Goal: Task Accomplishment & Management: Use online tool/utility

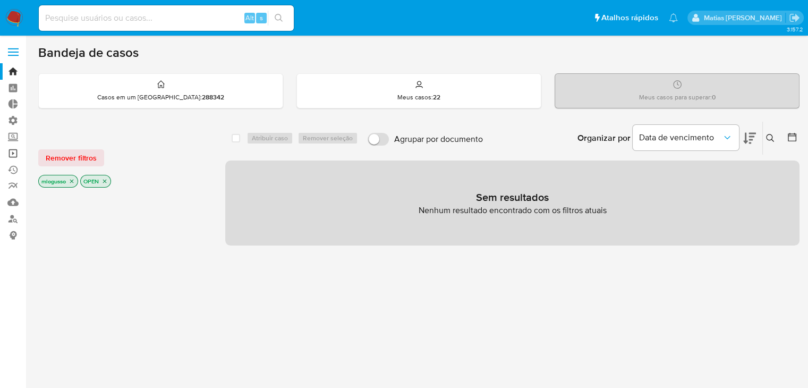
click at [16, 154] on link "Operações em massa" at bounding box center [63, 153] width 126 height 16
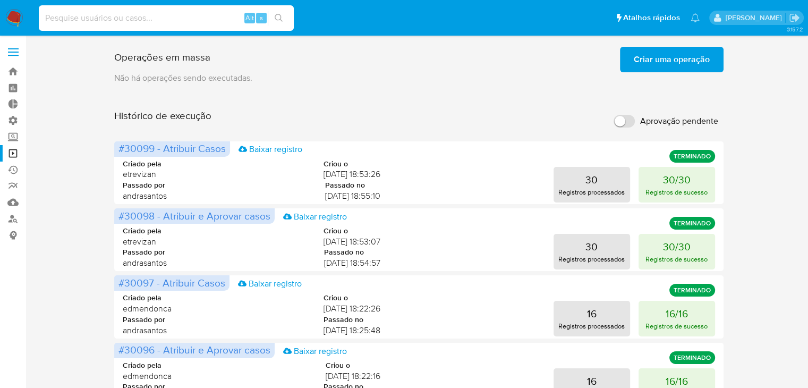
click at [129, 24] on input at bounding box center [166, 18] width 255 height 14
paste input "1330249260"
type input "1330249260"
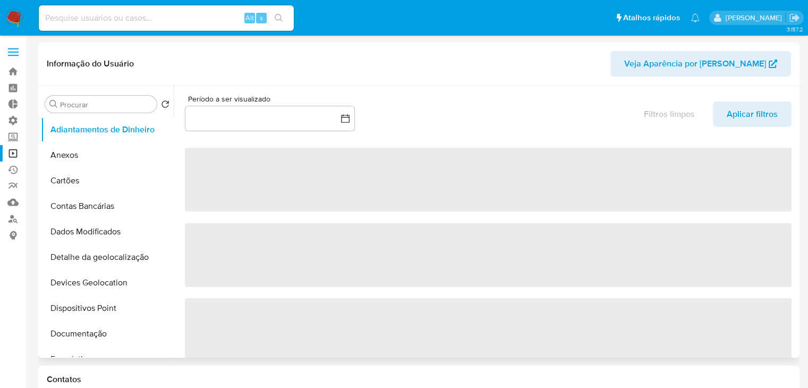
select select "10"
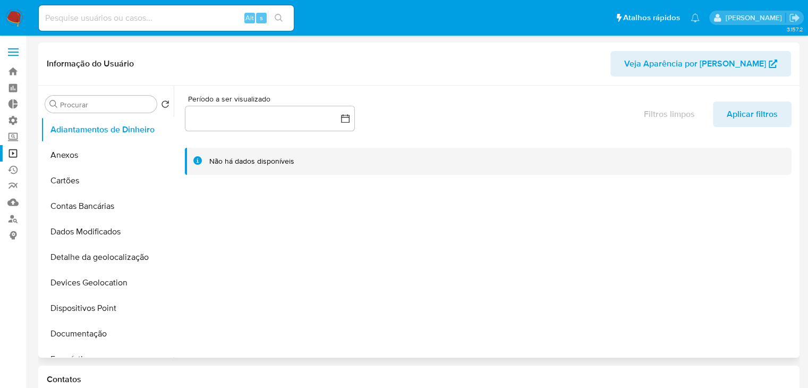
scroll to position [123, 0]
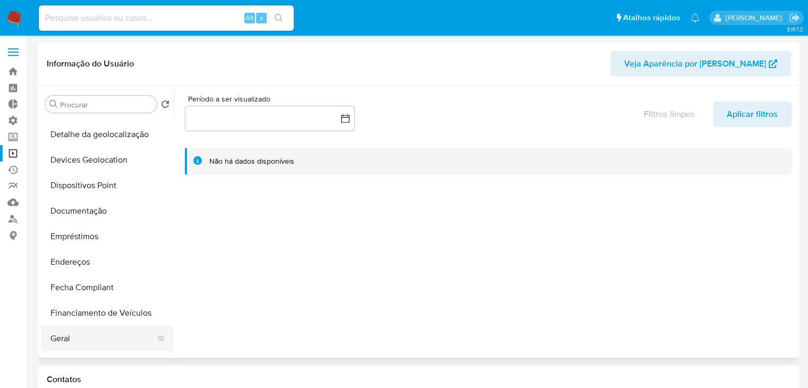
click at [92, 334] on button "Geral" at bounding box center [103, 339] width 124 height 26
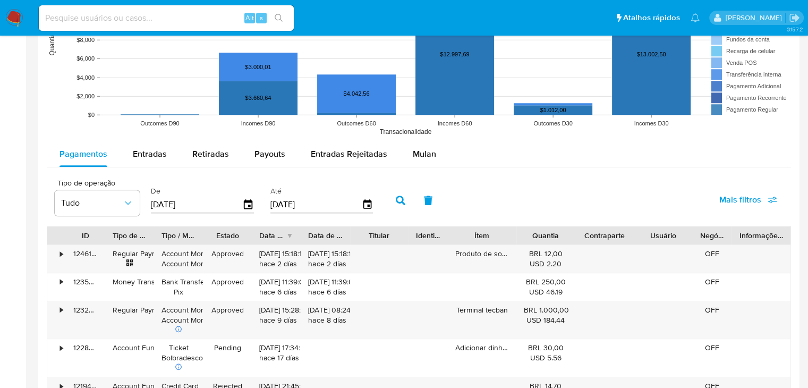
scroll to position [880, 0]
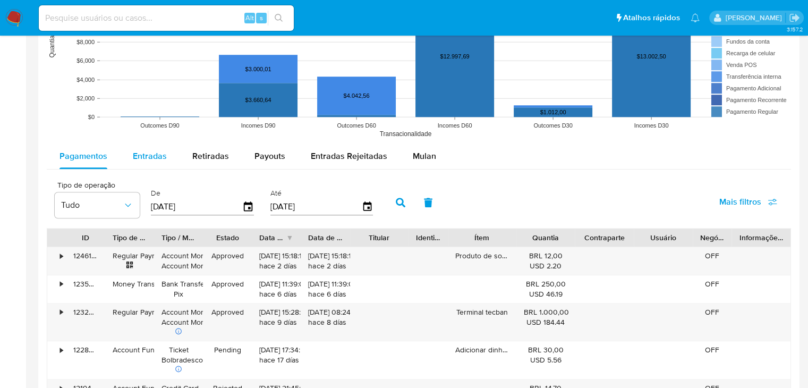
click at [168, 156] on button "Entradas" at bounding box center [150, 156] width 60 height 26
select select "10"
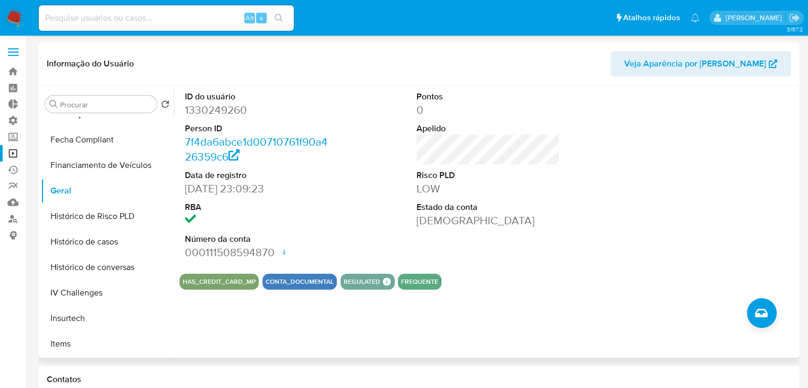
scroll to position [301, 0]
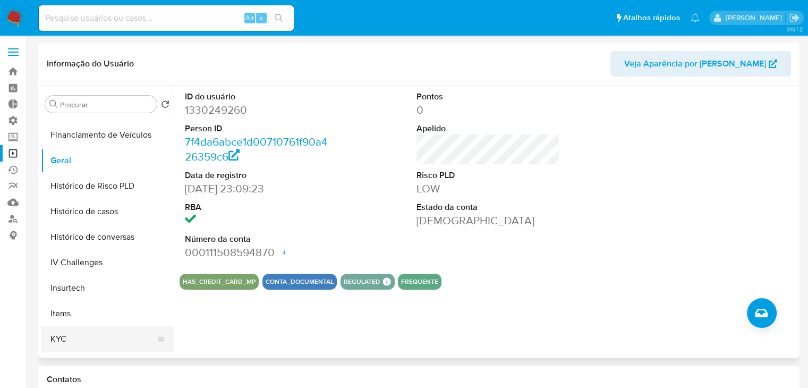
click at [97, 339] on button "KYC" at bounding box center [103, 339] width 124 height 26
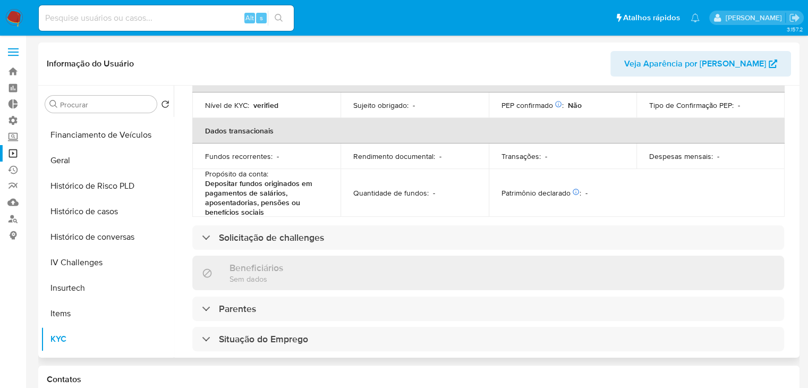
scroll to position [255, 0]
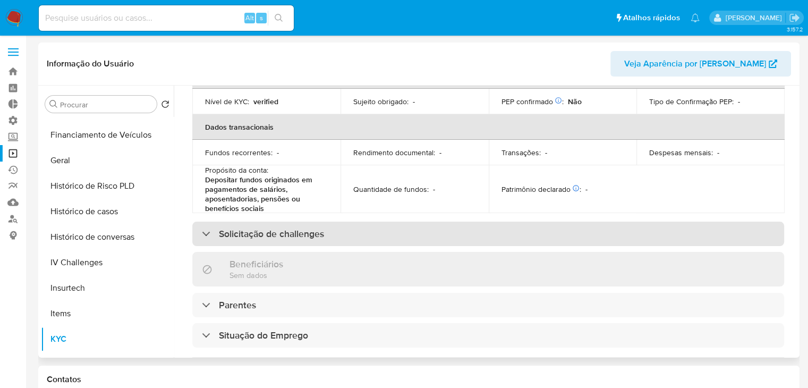
click at [627, 234] on div "Solicitação de challenges" at bounding box center [488, 234] width 592 height 24
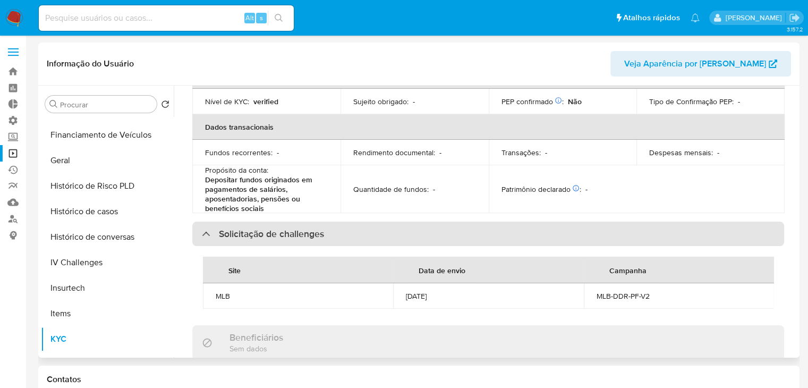
click at [627, 234] on div "Solicitação de challenges" at bounding box center [488, 234] width 592 height 24
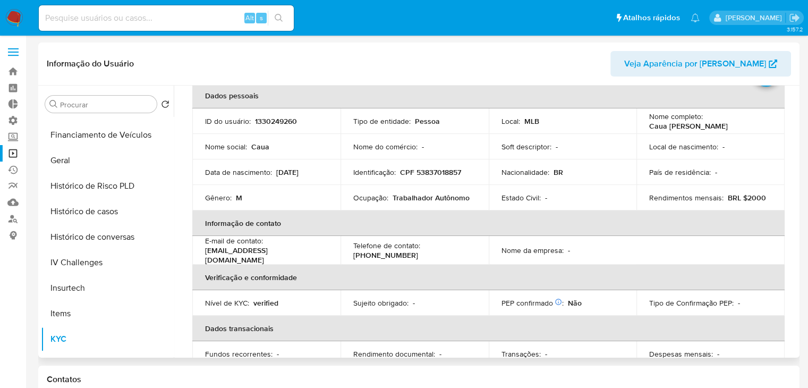
scroll to position [0, 0]
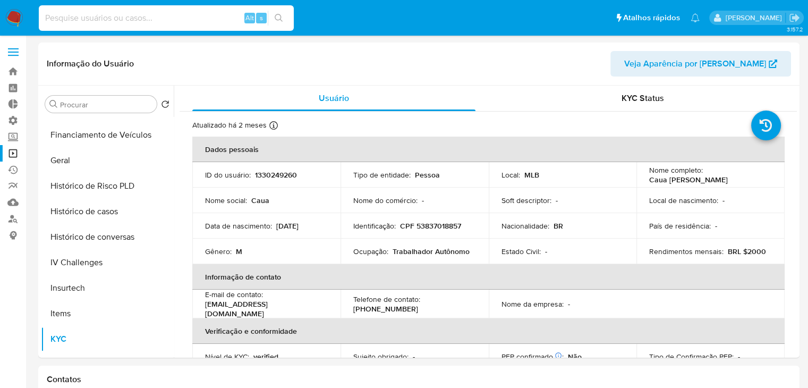
click at [147, 20] on input at bounding box center [166, 18] width 255 height 14
paste input "152440276"
type input "152440276"
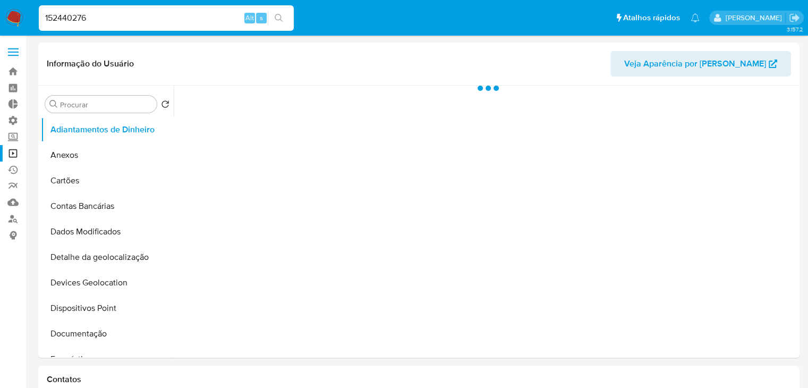
click at [586, 237] on div at bounding box center [485, 222] width 623 height 272
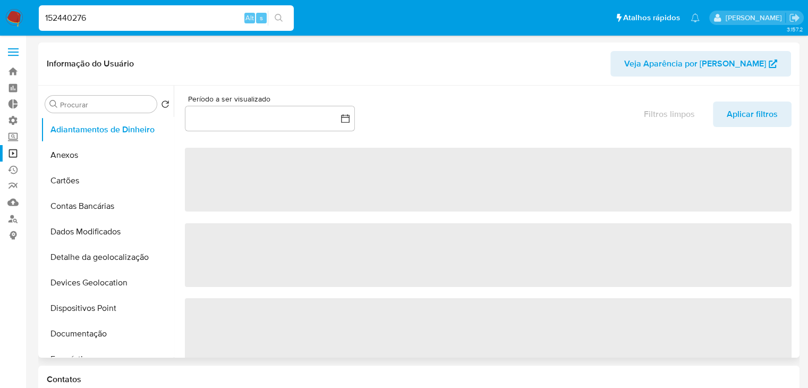
select select "10"
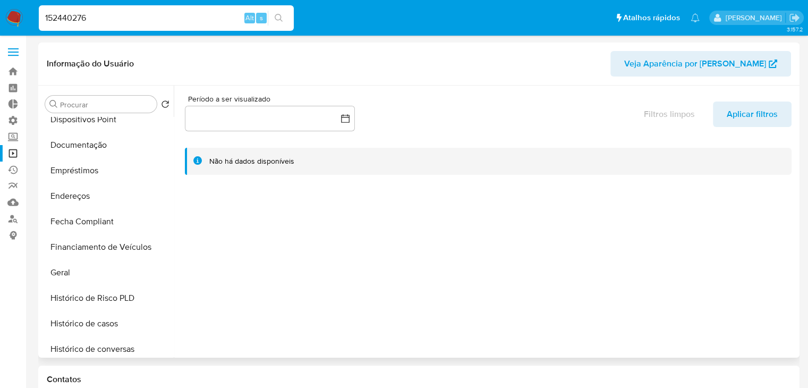
scroll to position [196, 0]
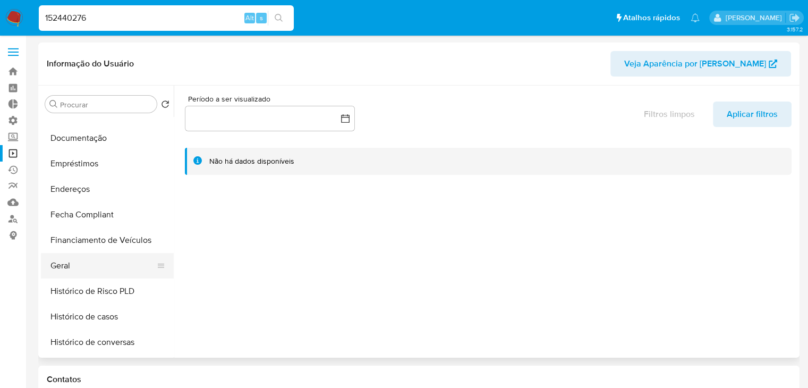
click at [127, 258] on button "Geral" at bounding box center [103, 266] width 124 height 26
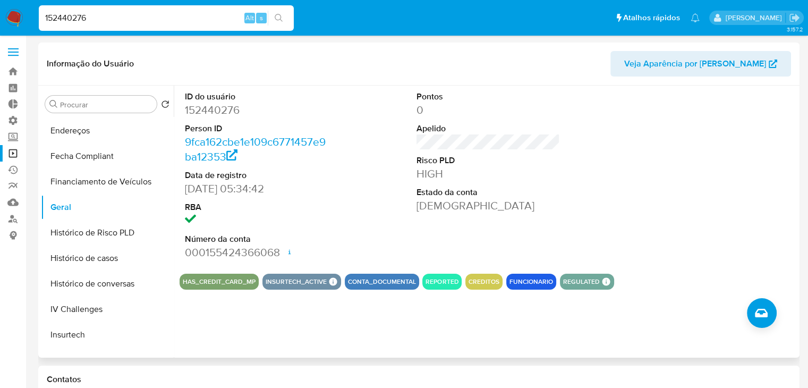
scroll to position [250, 0]
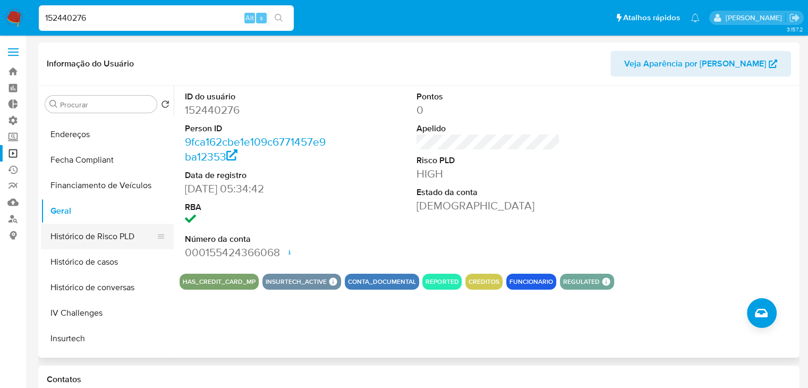
click at [138, 236] on button "Histórico de Risco PLD" at bounding box center [103, 237] width 124 height 26
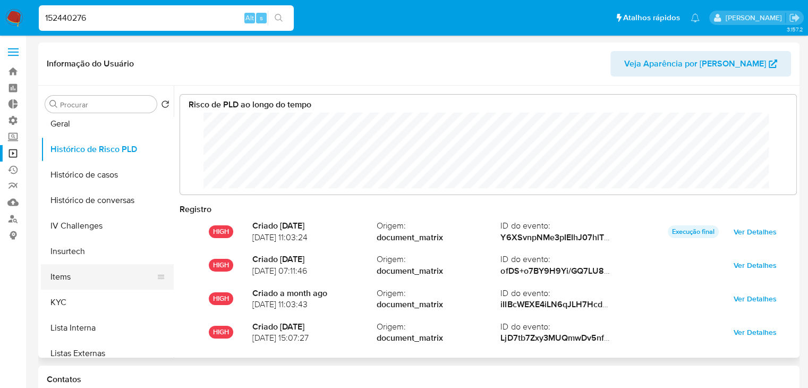
scroll to position [335, 0]
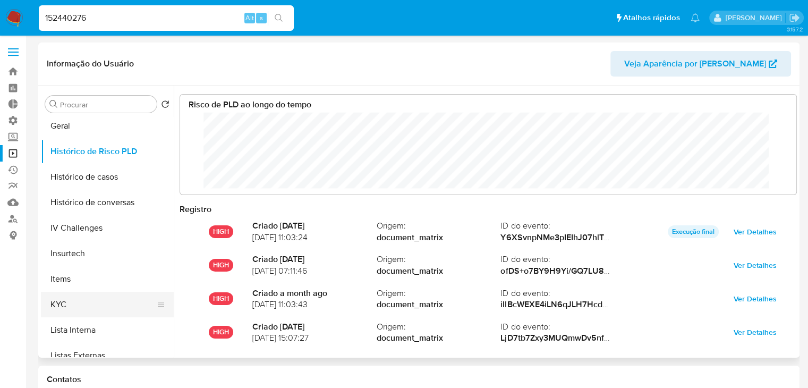
click at [123, 304] on button "KYC" at bounding box center [103, 305] width 124 height 26
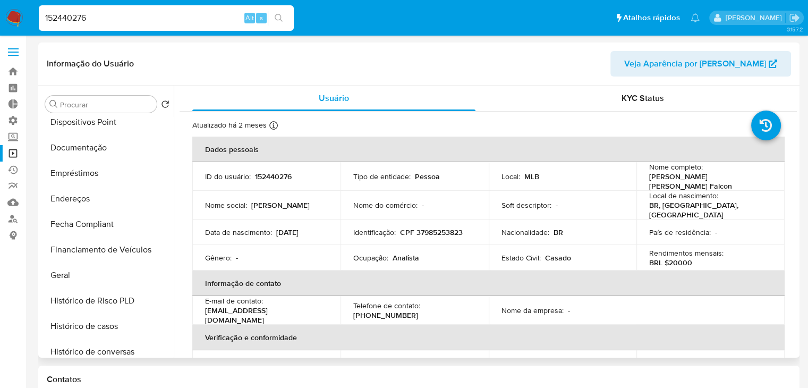
scroll to position [184, 0]
click at [132, 156] on button "Documentação" at bounding box center [103, 150] width 124 height 26
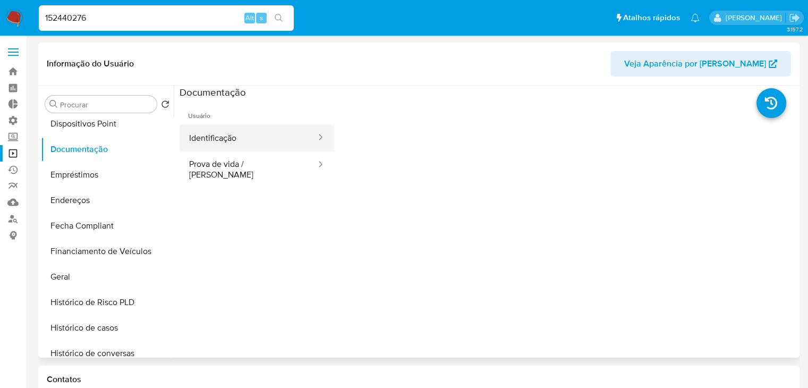
click at [295, 143] on button "Identificação" at bounding box center [249, 137] width 138 height 27
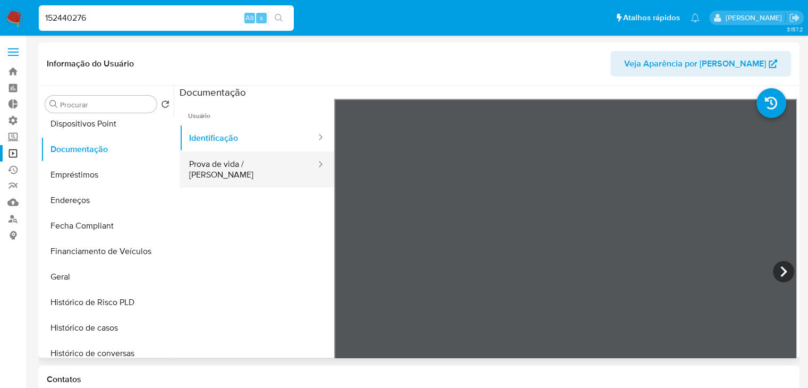
click at [288, 171] on button "Prova de vida / Selfie" at bounding box center [249, 169] width 138 height 36
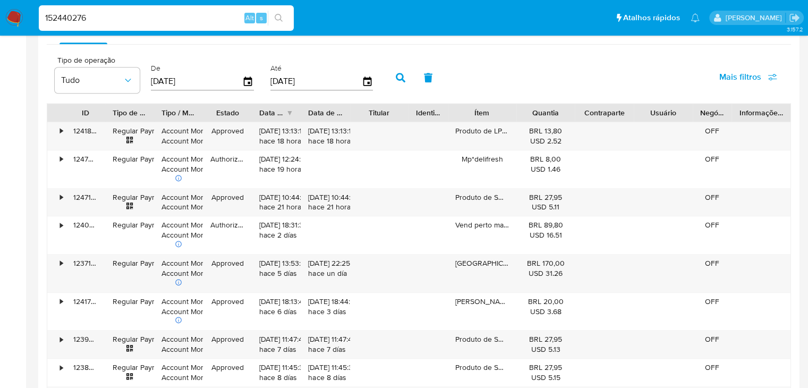
scroll to position [950, 0]
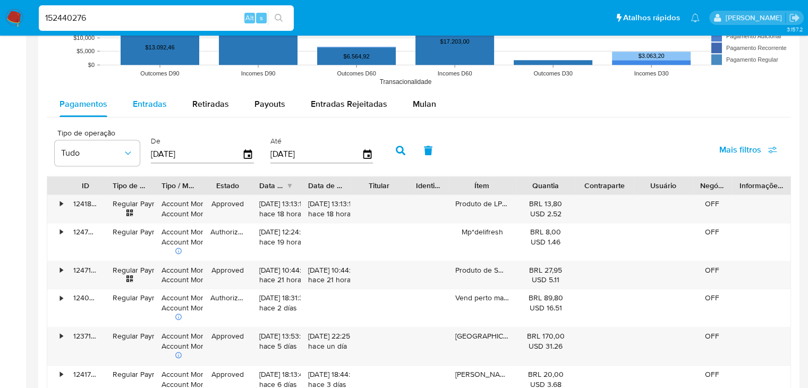
click at [161, 99] on span "Entradas" at bounding box center [150, 104] width 34 height 12
select select "10"
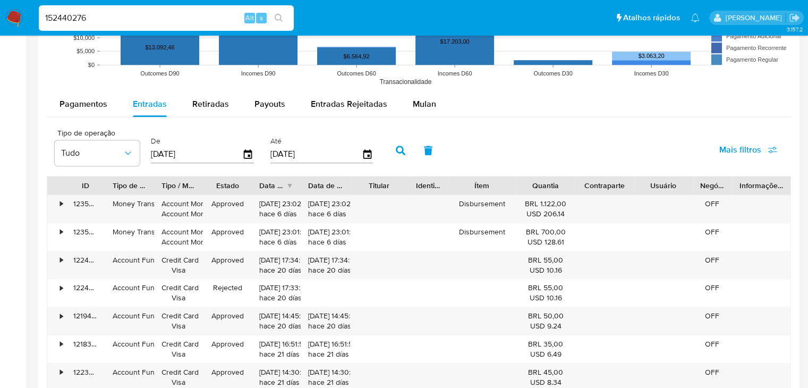
click at [635, 182] on div at bounding box center [633, 185] width 19 height 18
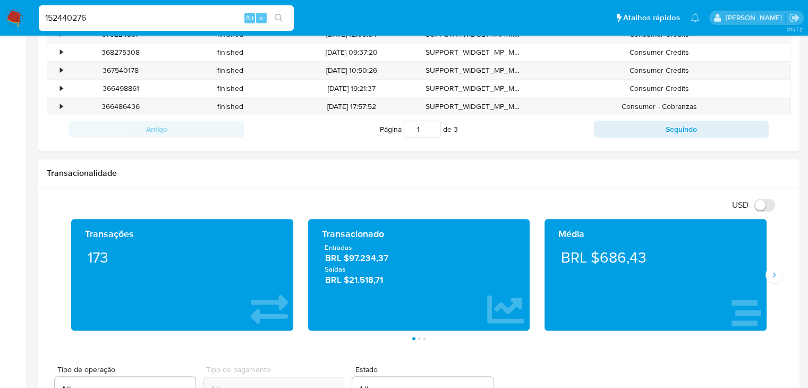
scroll to position [0, 0]
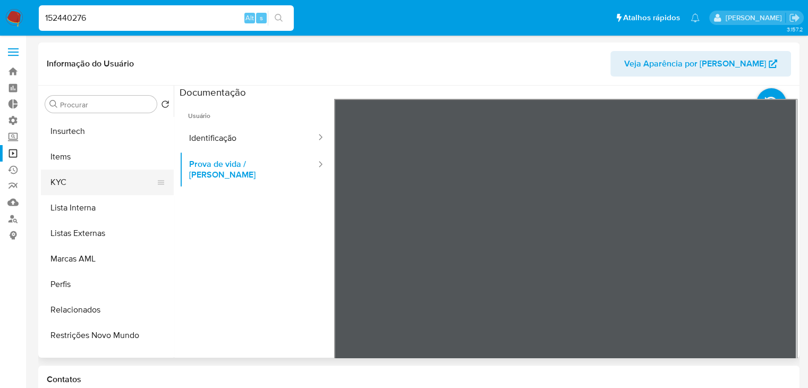
click at [101, 188] on button "KYC" at bounding box center [103, 183] width 124 height 26
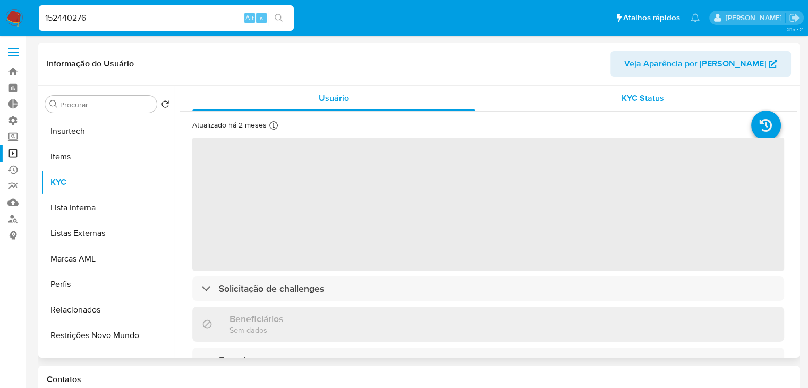
click at [616, 100] on div "KYC Status" at bounding box center [642, 99] width 283 height 26
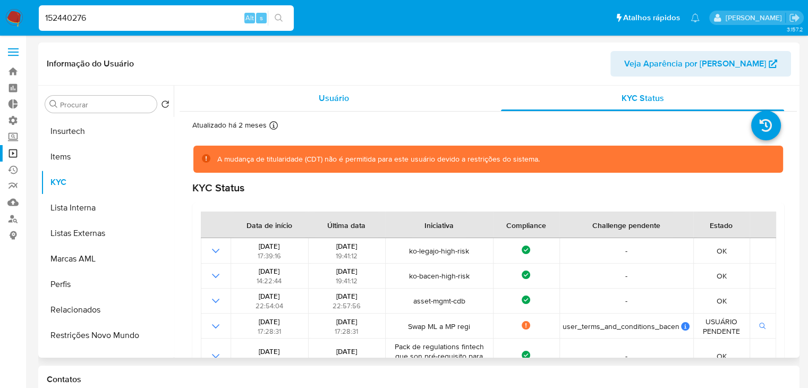
click at [359, 97] on div "Usuário" at bounding box center [333, 99] width 283 height 26
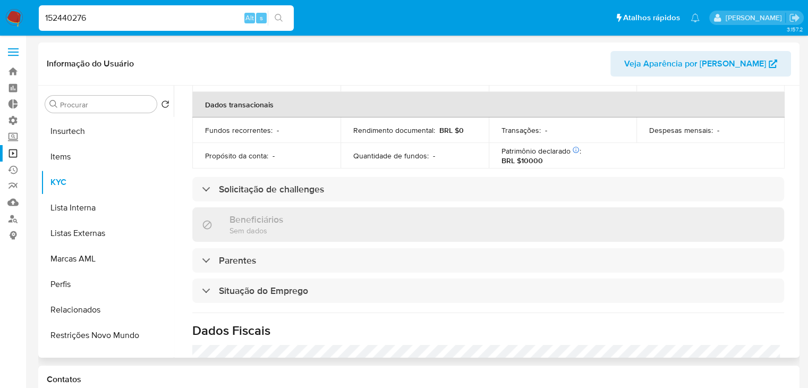
scroll to position [302, 0]
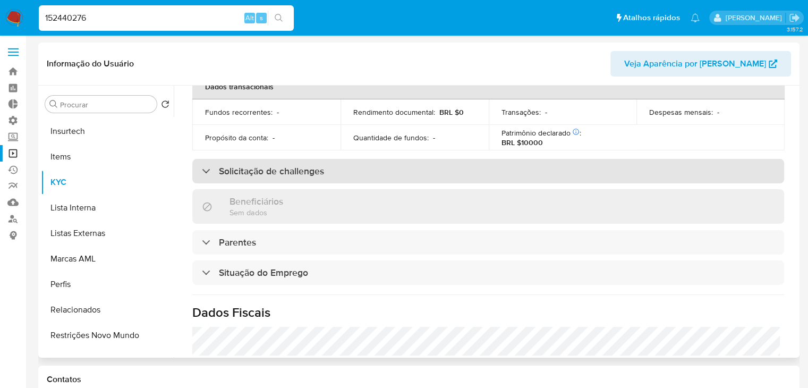
click at [466, 167] on div "Solicitação de challenges" at bounding box center [488, 171] width 592 height 24
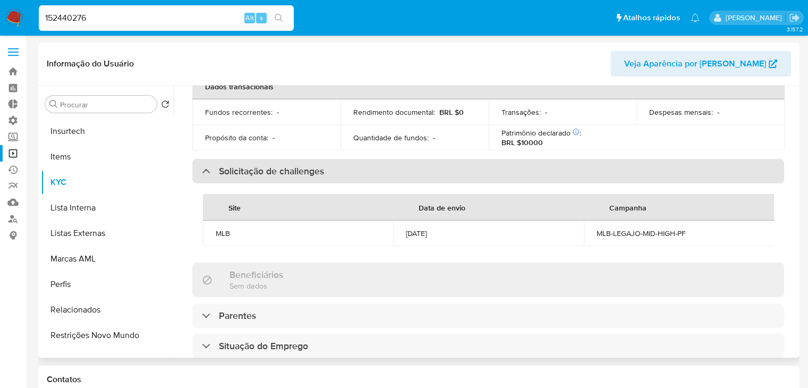
click at [466, 167] on div "Solicitação de challenges" at bounding box center [488, 171] width 592 height 24
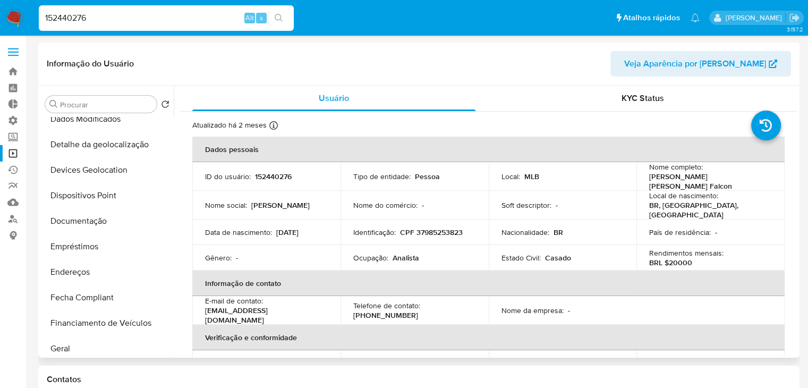
scroll to position [87, 0]
click at [108, 248] on button "Documentação" at bounding box center [103, 247] width 124 height 26
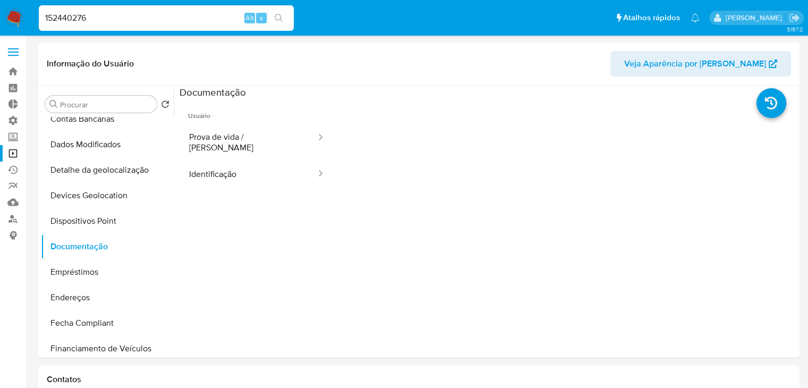
click at [179, 18] on input "152440276" at bounding box center [166, 18] width 255 height 14
paste input "330249260"
type input "1330249260"
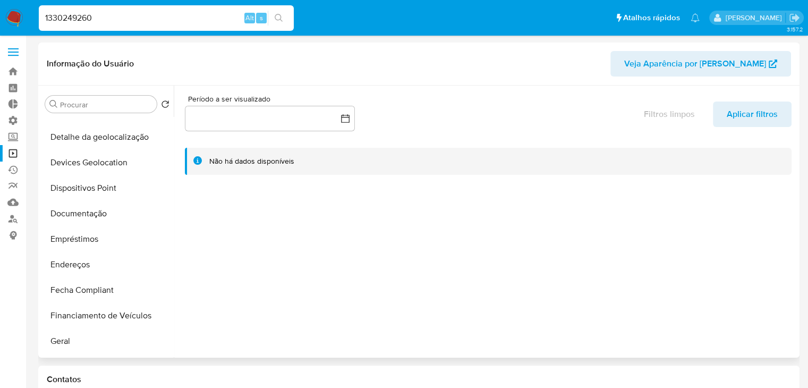
scroll to position [138, 0]
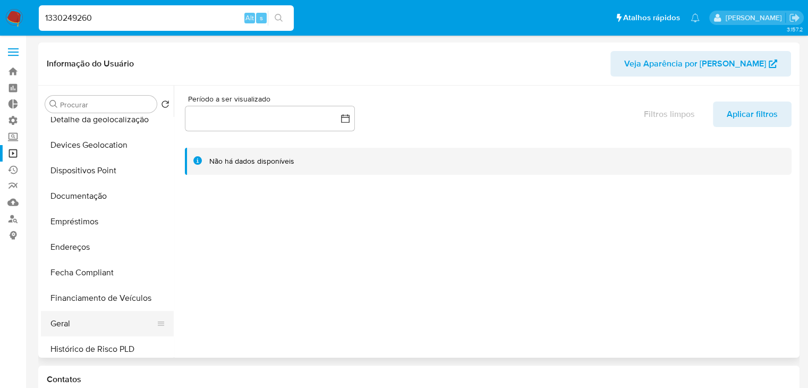
select select "10"
click at [98, 328] on button "Geral" at bounding box center [103, 324] width 124 height 26
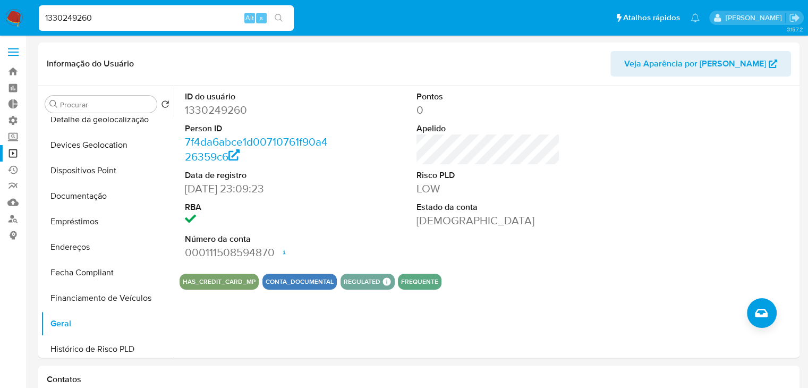
click at [14, 151] on link "Operações em massa" at bounding box center [63, 153] width 126 height 16
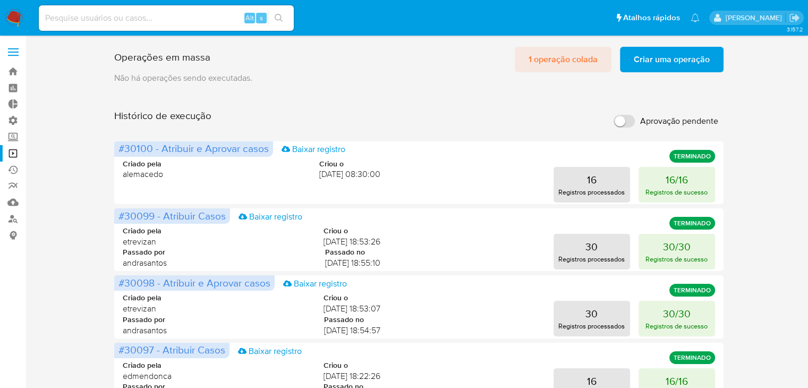
click at [548, 62] on span "1 operação colada" at bounding box center [563, 59] width 69 height 23
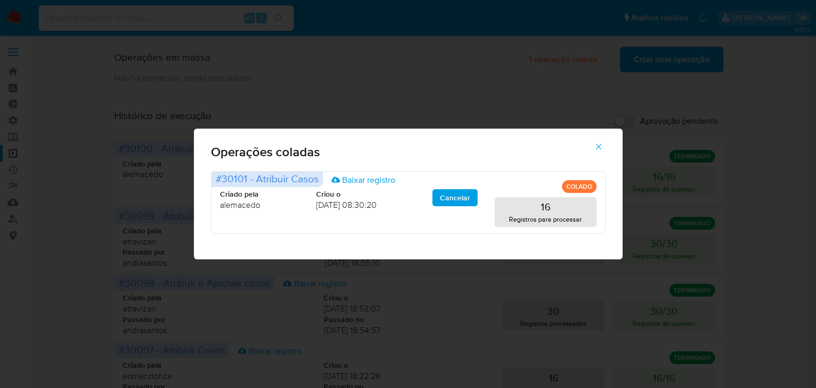
click at [597, 147] on icon "button" at bounding box center [599, 147] width 10 height 10
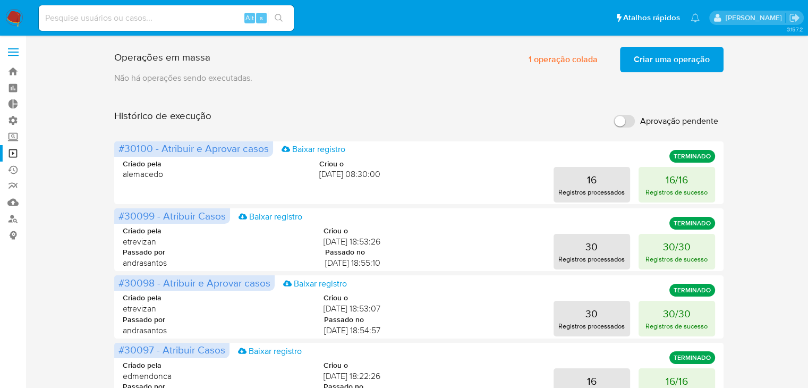
click at [687, 58] on span "Criar uma operação" at bounding box center [672, 59] width 76 height 23
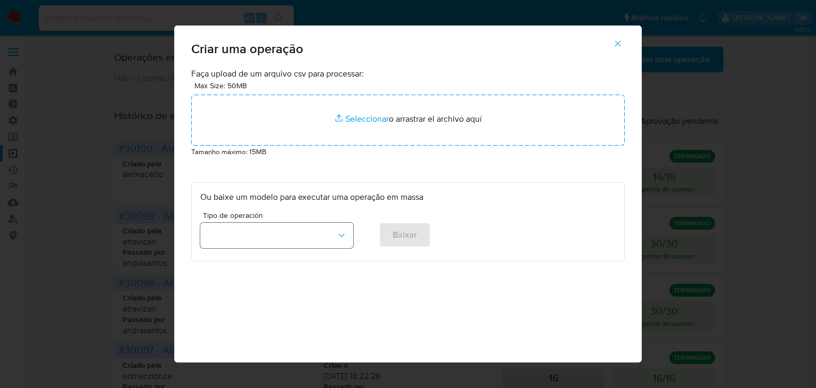
click at [310, 242] on button "button" at bounding box center [276, 236] width 153 height 26
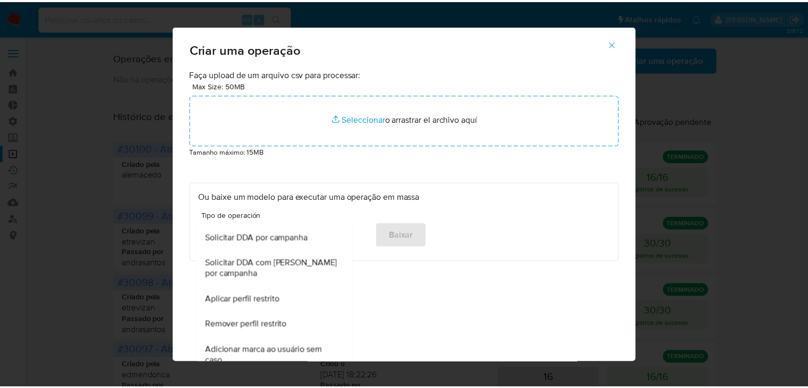
scroll to position [665, 0]
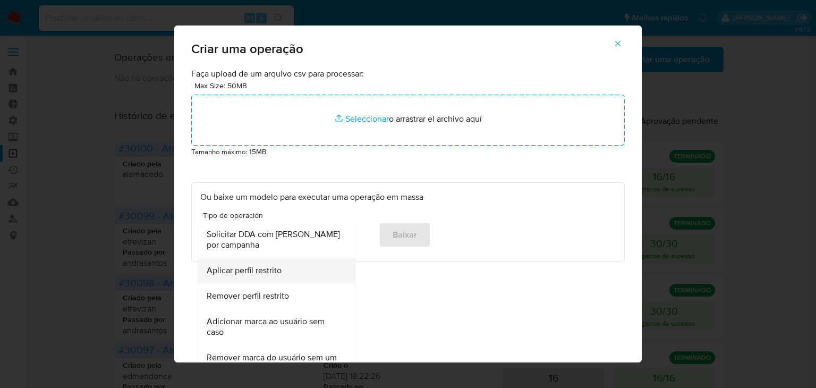
click at [286, 276] on div "Aplicar perfil restrito" at bounding box center [274, 271] width 134 height 26
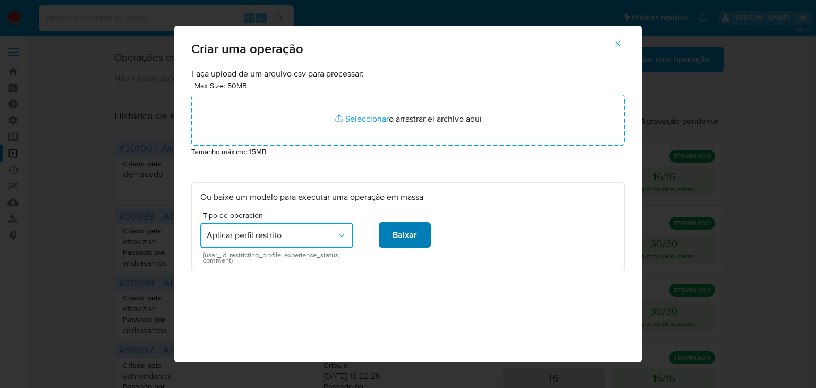
click at [406, 234] on span "Baixar" at bounding box center [405, 234] width 24 height 23
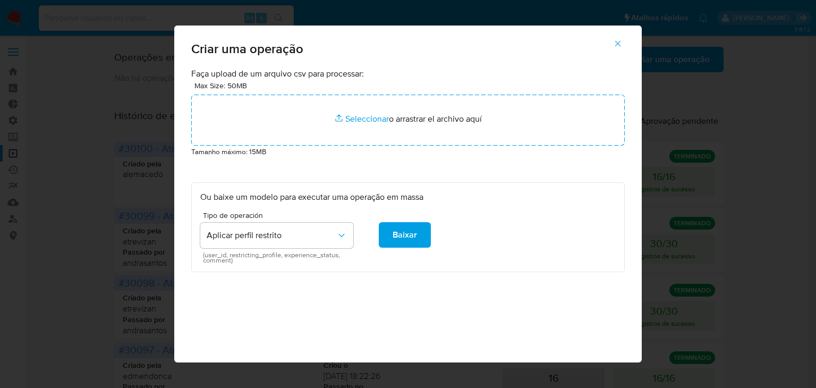
click at [627, 41] on button "button" at bounding box center [617, 44] width 37 height 26
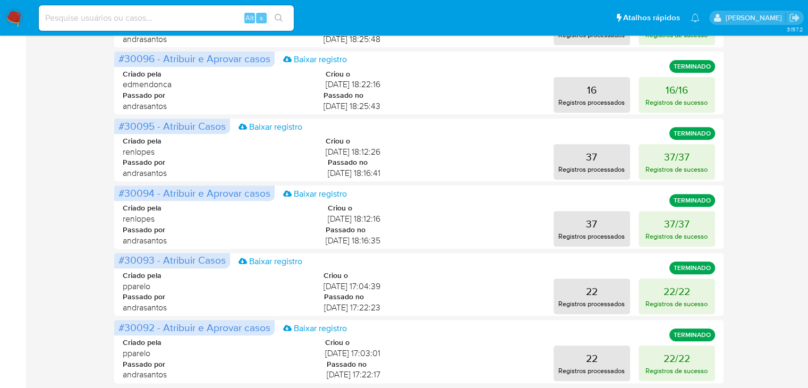
scroll to position [461, 0]
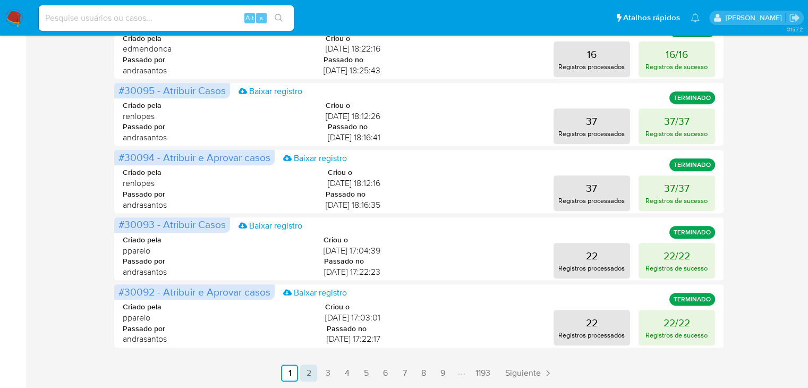
click at [308, 375] on link "2" at bounding box center [308, 373] width 17 height 17
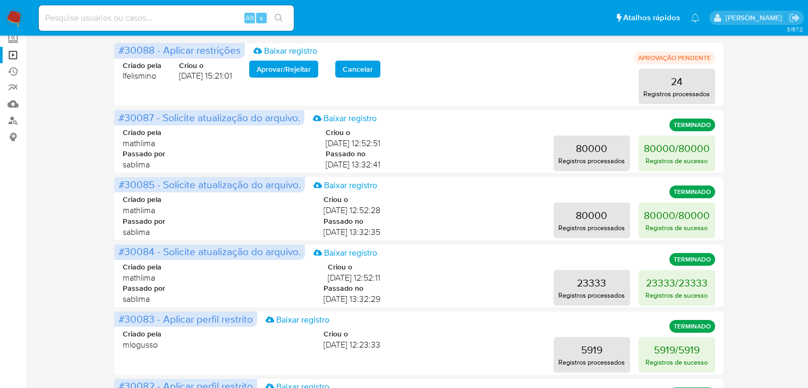
scroll to position [0, 0]
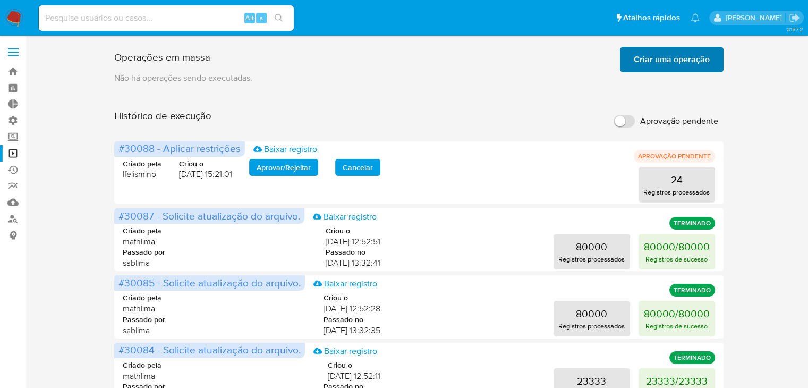
click at [651, 62] on span "Criar uma operação" at bounding box center [672, 59] width 76 height 23
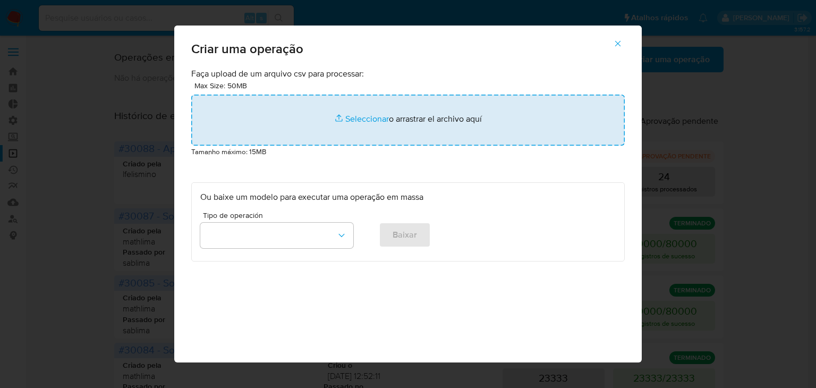
click at [364, 124] on input "file" at bounding box center [408, 120] width 434 height 51
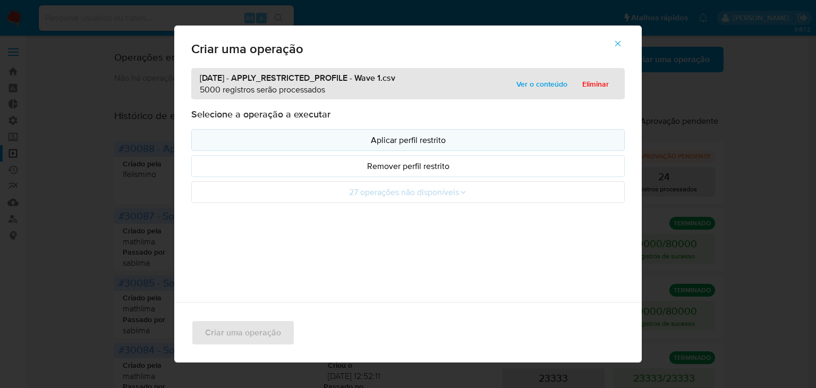
click at [221, 137] on p "Aplicar perfil restrito" at bounding box center [408, 140] width 416 height 12
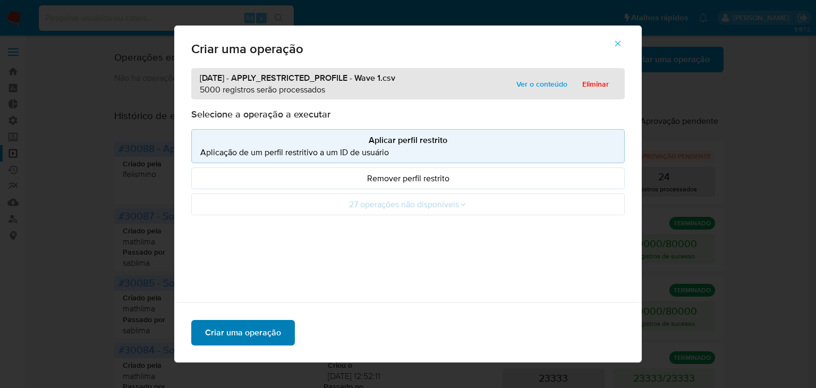
click at [266, 336] on span "Criar uma operação" at bounding box center [243, 332] width 76 height 23
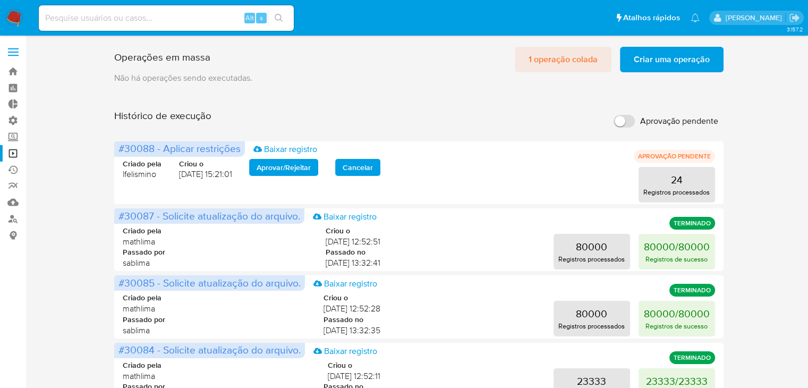
click at [562, 55] on span "1 operação colada" at bounding box center [563, 59] width 69 height 23
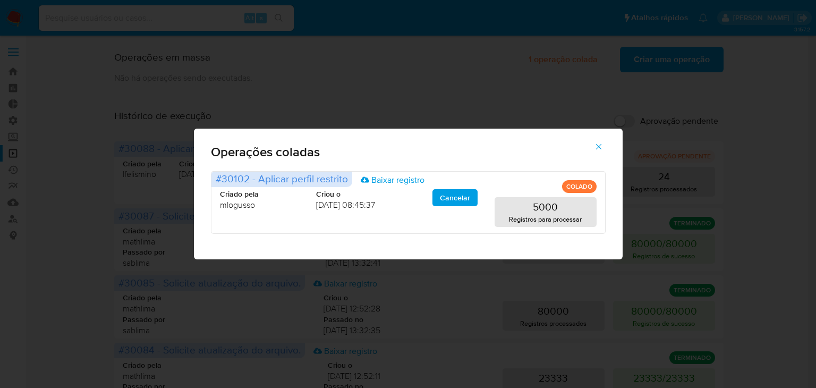
click at [599, 149] on icon "button" at bounding box center [599, 147] width 10 height 10
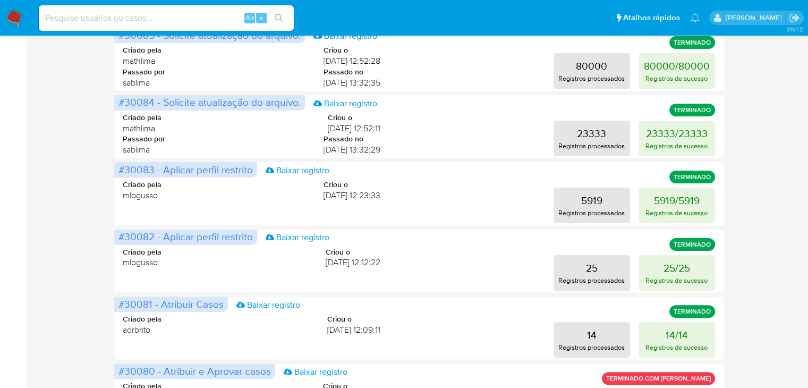
scroll to position [461, 0]
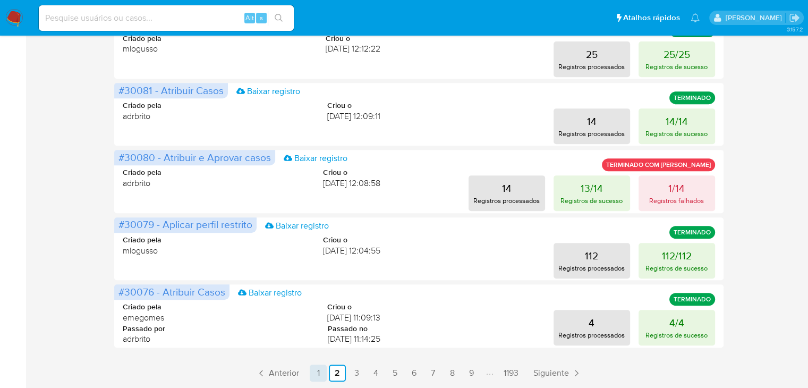
click at [320, 379] on link "1" at bounding box center [318, 373] width 17 height 17
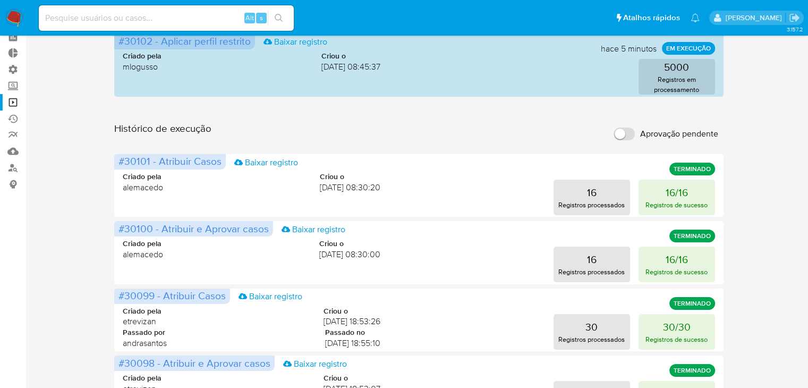
scroll to position [4, 0]
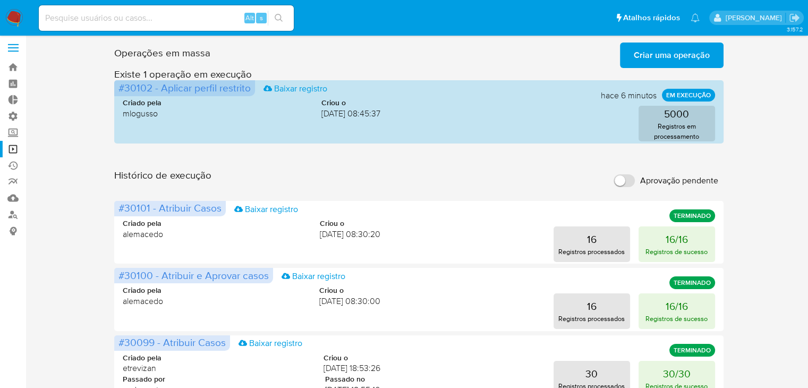
click at [160, 22] on input at bounding box center [166, 18] width 255 height 14
paste input "45813759"
type input "45813759"
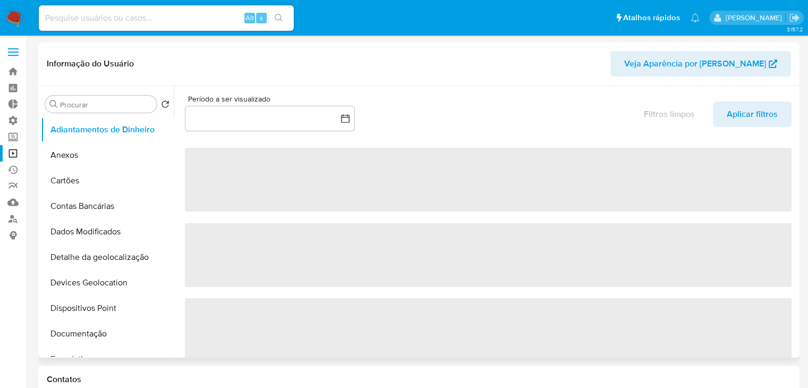
select select "10"
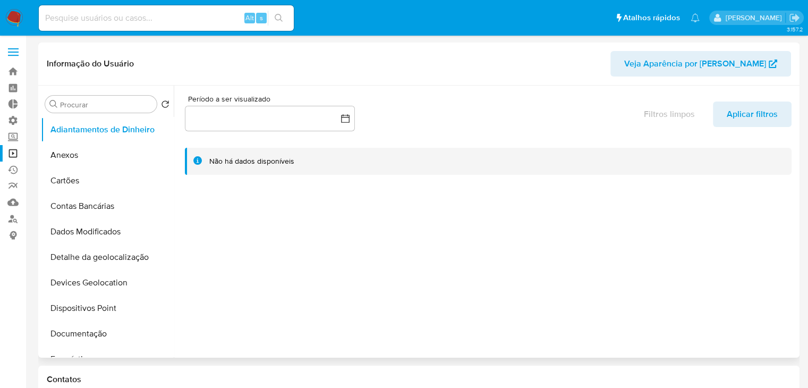
drag, startPoint x: 169, startPoint y: 154, endPoint x: 171, endPoint y: 196, distance: 42.6
click at [171, 196] on ul "Adiantamentos de Dinheiro Anexos Cartões Contas Bancárias Dados Modificados Det…" at bounding box center [107, 237] width 133 height 240
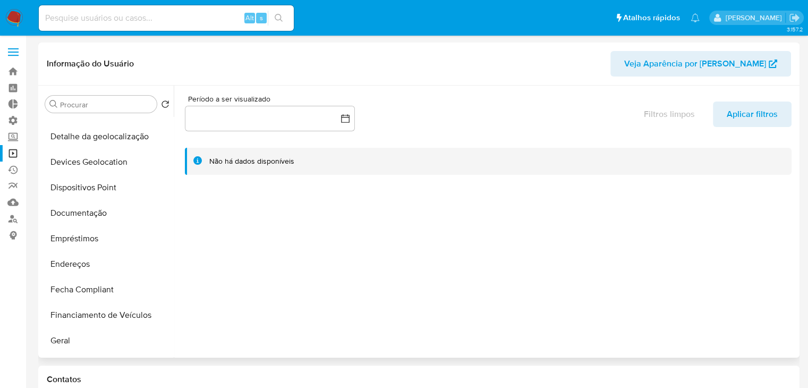
scroll to position [149, 0]
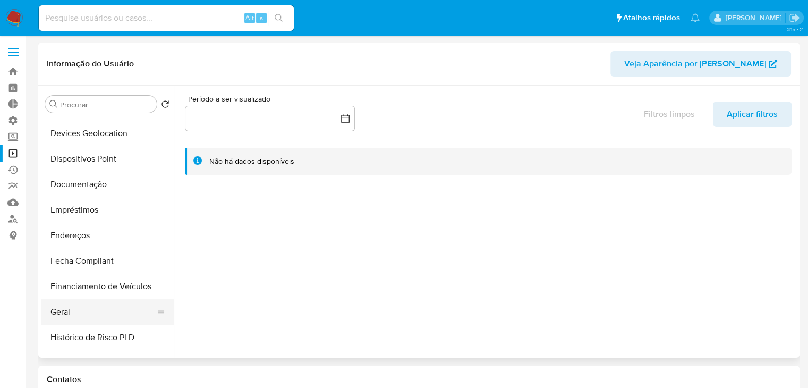
click at [100, 317] on button "Geral" at bounding box center [103, 312] width 124 height 26
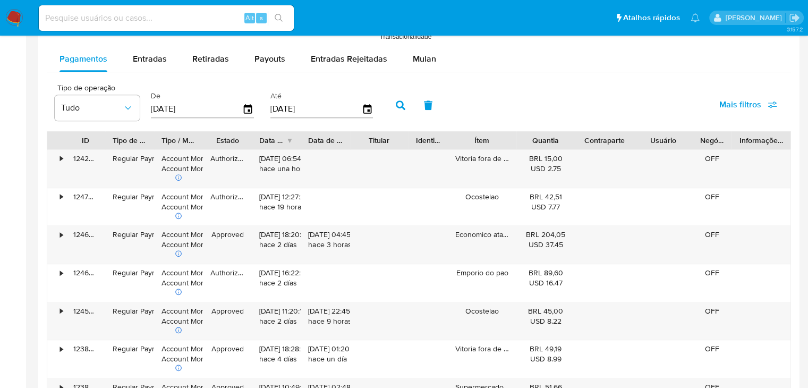
scroll to position [997, 0]
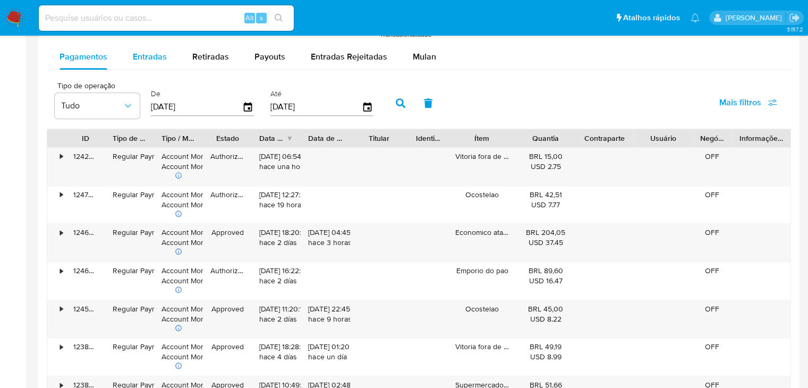
click at [142, 58] on span "Entradas" at bounding box center [150, 56] width 34 height 12
select select "10"
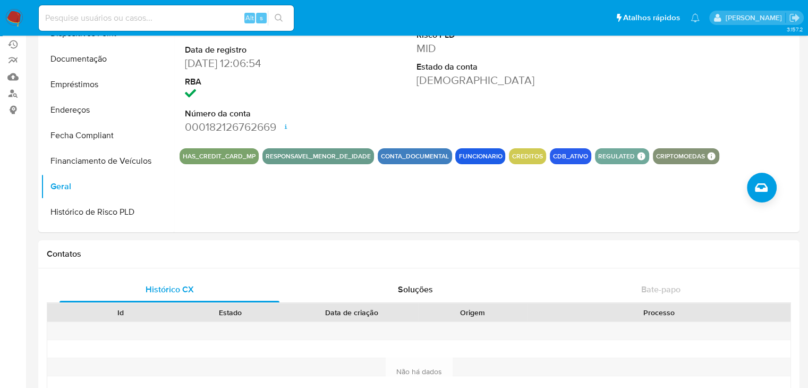
scroll to position [0, 0]
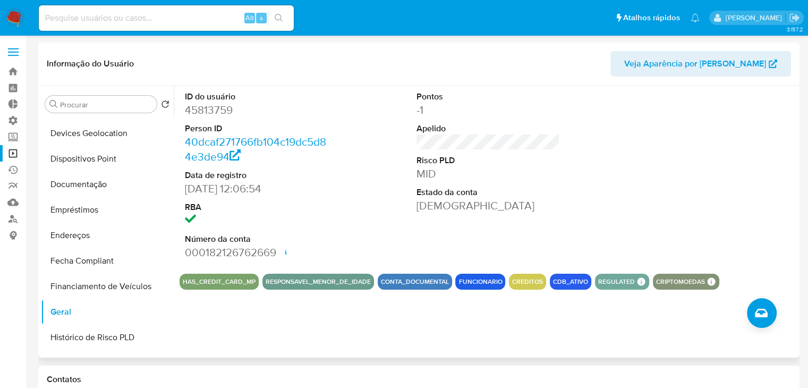
click at [199, 111] on dd "45813759" at bounding box center [257, 110] width 144 height 15
copy dd "45813759"
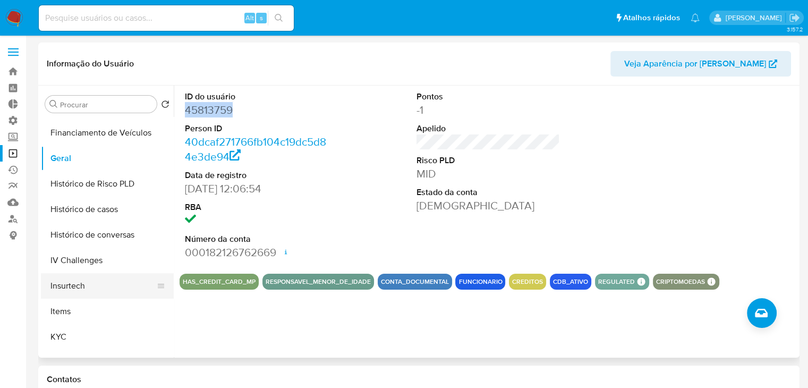
scroll to position [300, 0]
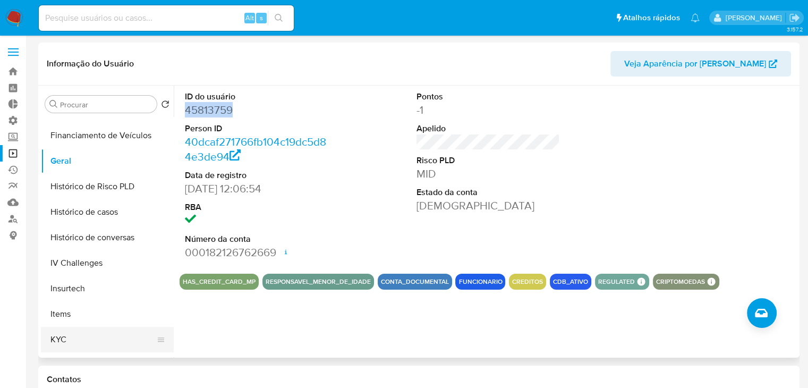
click at [96, 343] on button "KYC" at bounding box center [103, 340] width 124 height 26
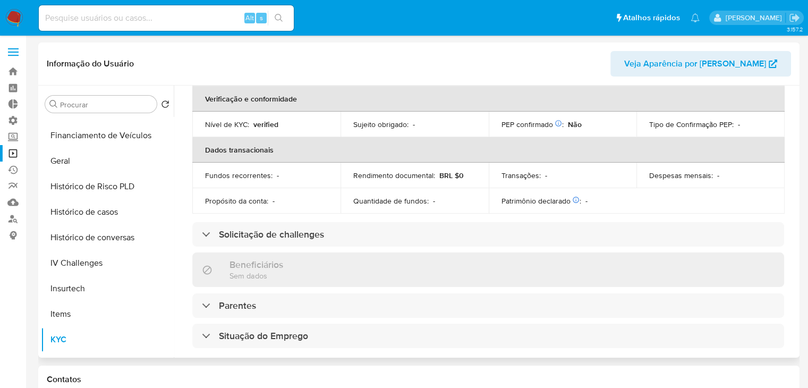
scroll to position [251, 0]
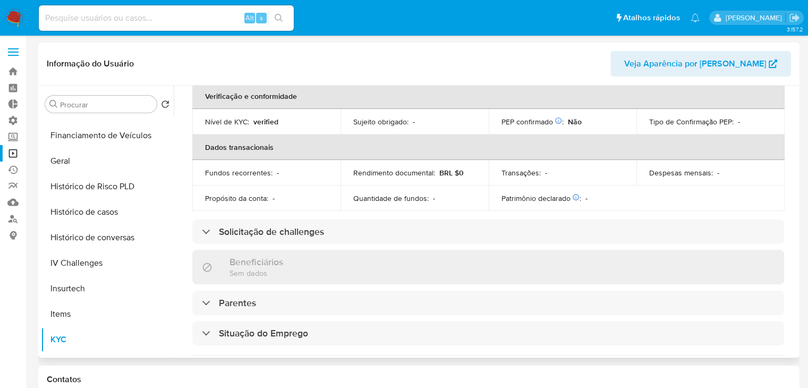
click at [626, 207] on div "Atualizado há um dia Criado: 05/02/2021 14:01:40 Atualizado: 03/09/2025 00:56:4…" at bounding box center [489, 224] width 618 height 727
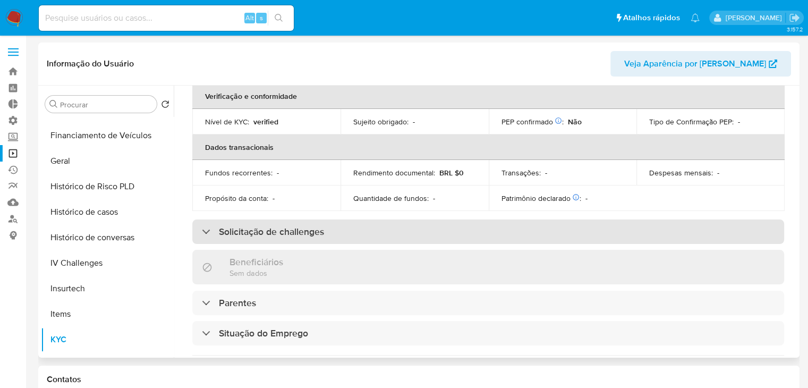
click at [629, 222] on div "Solicitação de challenges" at bounding box center [488, 231] width 592 height 24
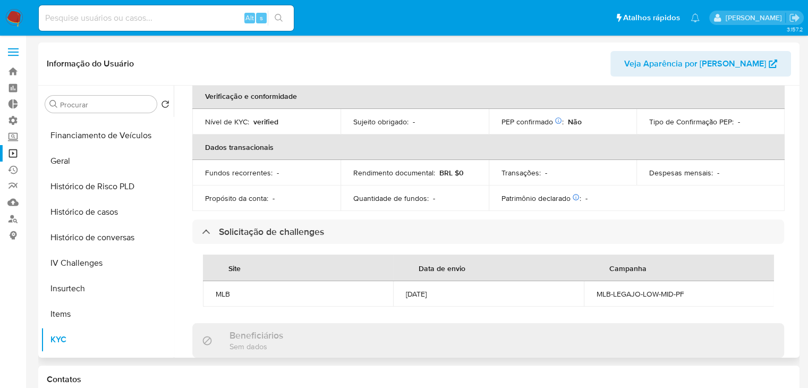
scroll to position [0, 0]
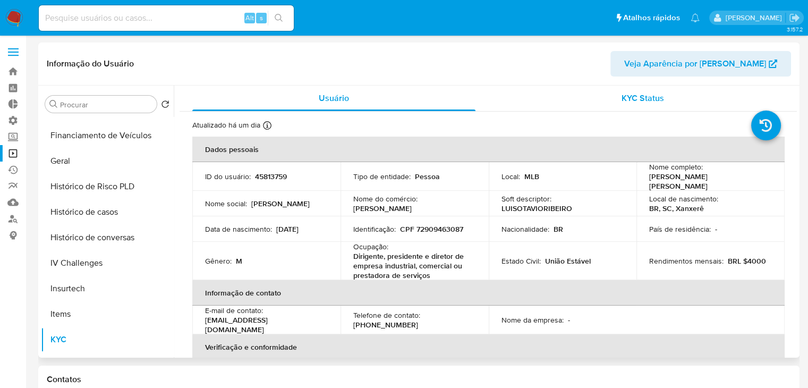
click at [645, 105] on div "KYC Status" at bounding box center [642, 99] width 283 height 26
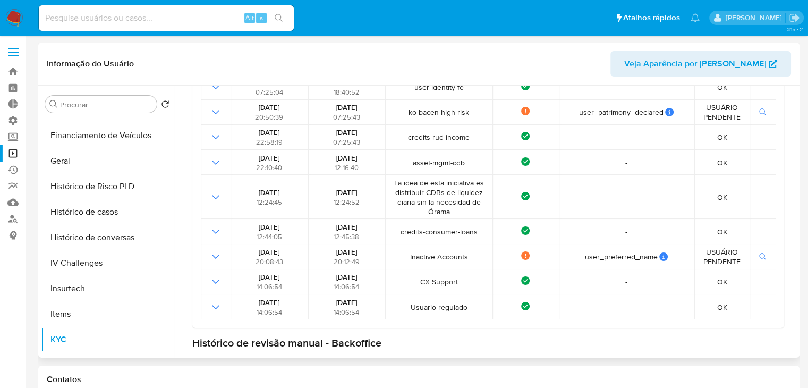
scroll to position [212, 0]
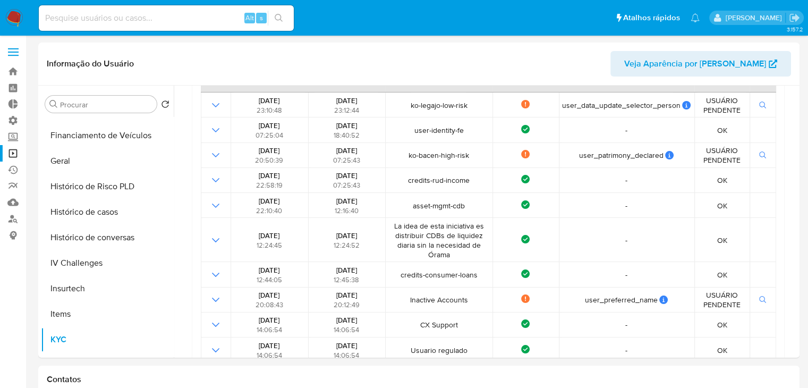
drag, startPoint x: 805, startPoint y: 214, endPoint x: 476, endPoint y: 0, distance: 392.5
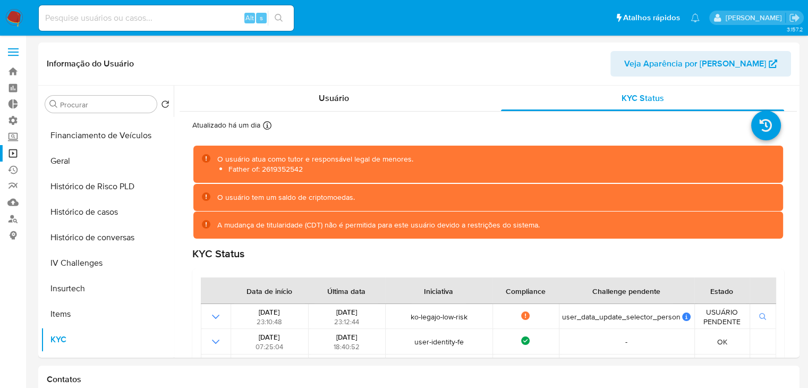
click at [150, 20] on input at bounding box center [166, 18] width 255 height 14
paste input "45813759"
click at [75, 18] on input "45813759" at bounding box center [166, 18] width 255 height 14
paste input "516703010"
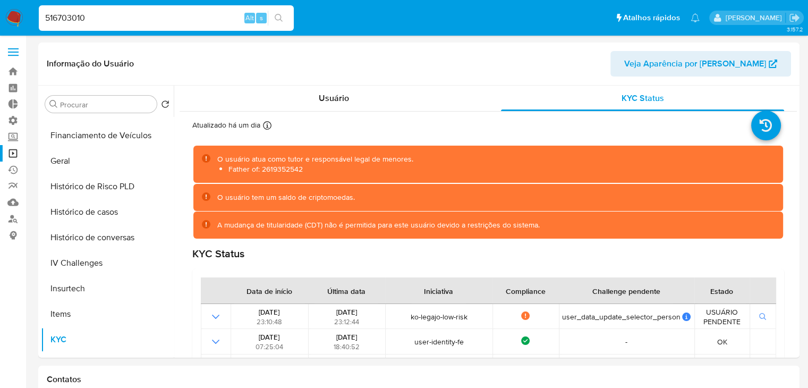
type input "516703010"
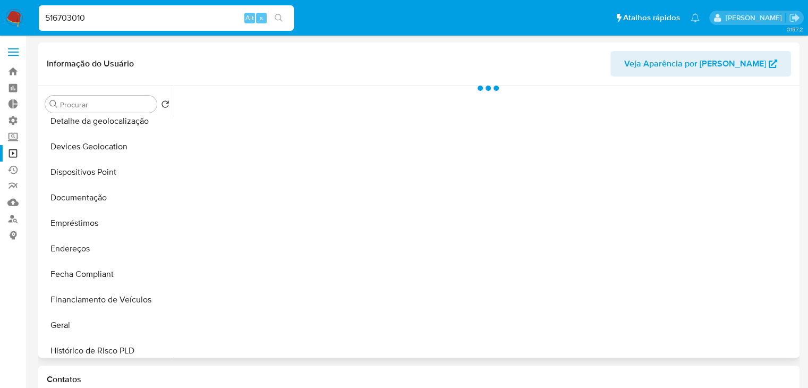
scroll to position [141, 0]
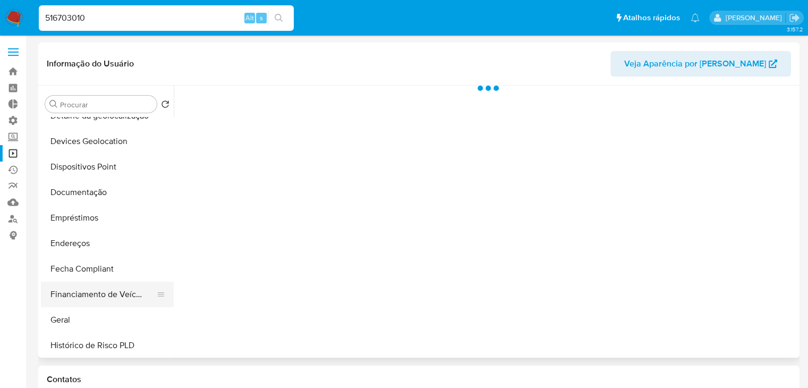
select select "10"
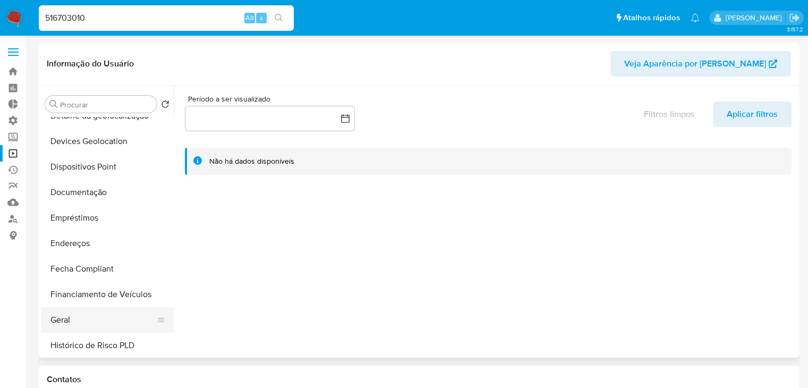
click at [100, 313] on button "Geral" at bounding box center [103, 320] width 124 height 26
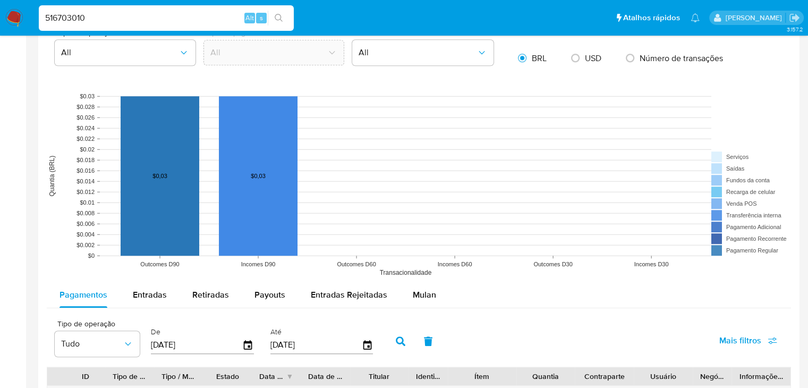
scroll to position [766, 0]
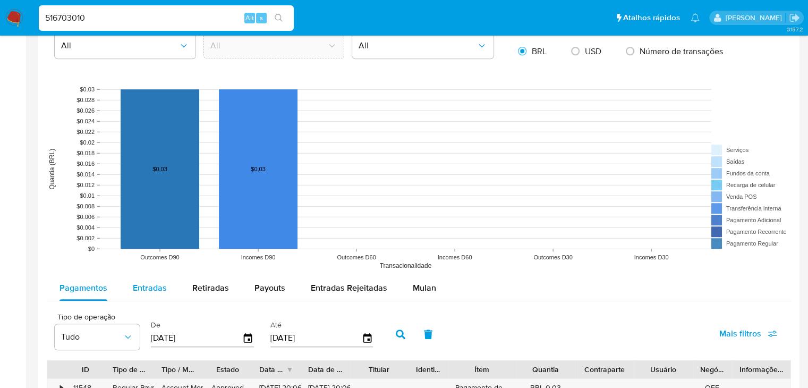
click at [138, 292] on span "Entradas" at bounding box center [150, 288] width 34 height 12
select select "10"
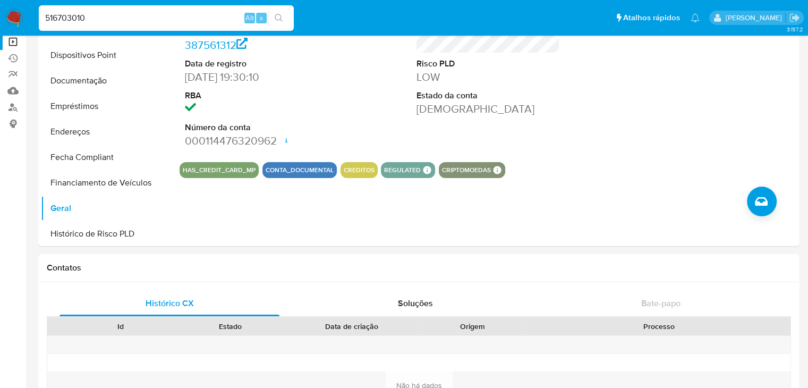
scroll to position [0, 0]
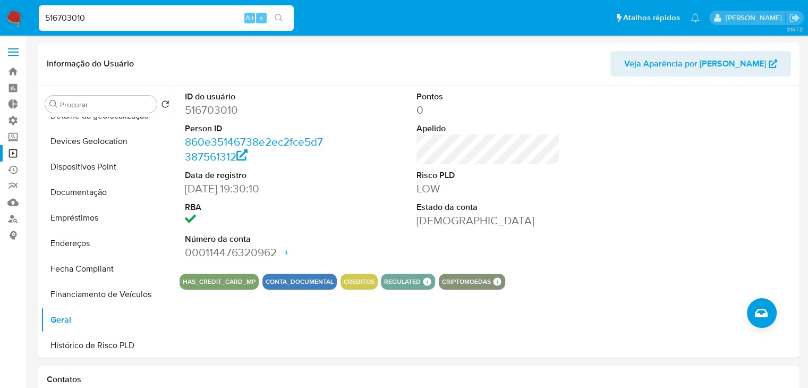
click at [150, 13] on input "516703010" at bounding box center [166, 18] width 255 height 14
paste input "1908222311"
type input "1908222311"
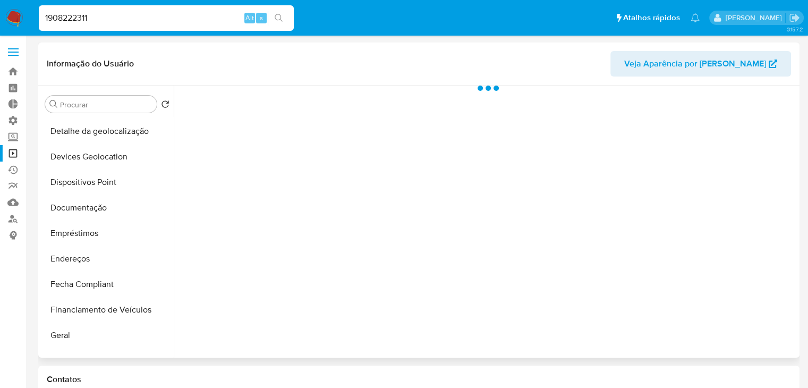
scroll to position [201, 0]
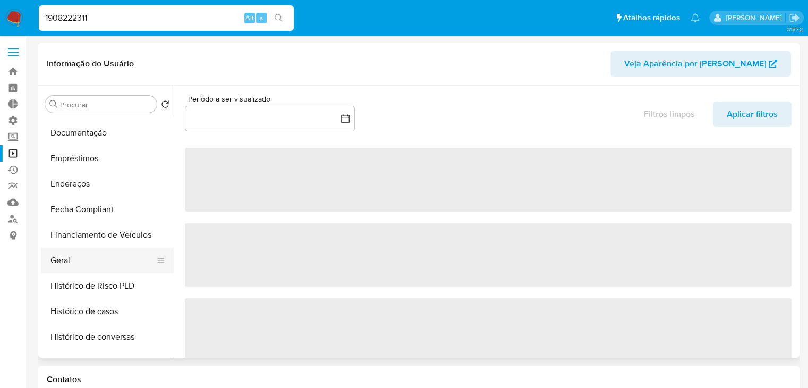
select select "10"
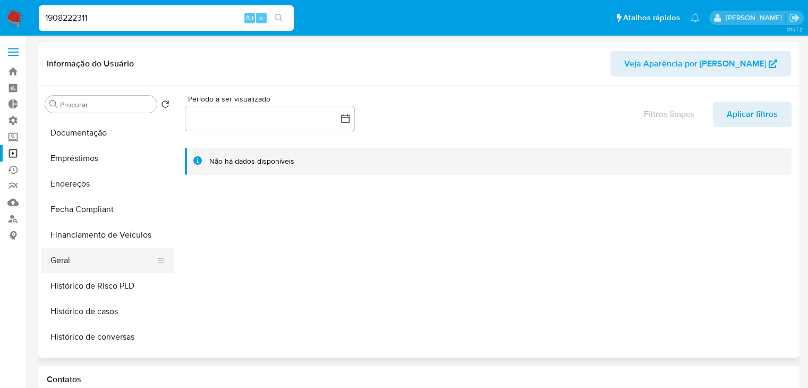
click at [111, 254] on button "Geral" at bounding box center [103, 261] width 124 height 26
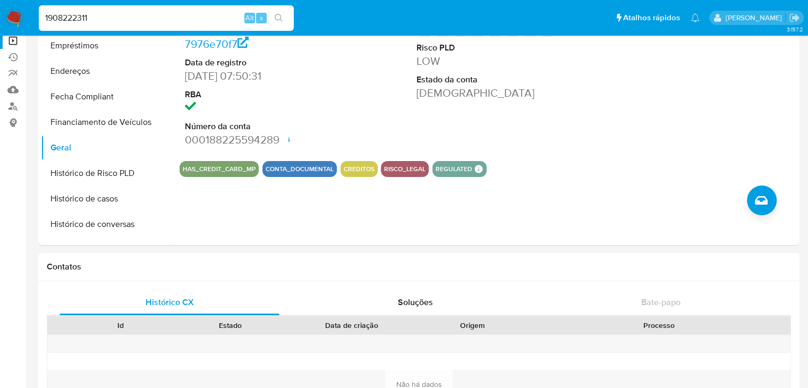
scroll to position [0, 0]
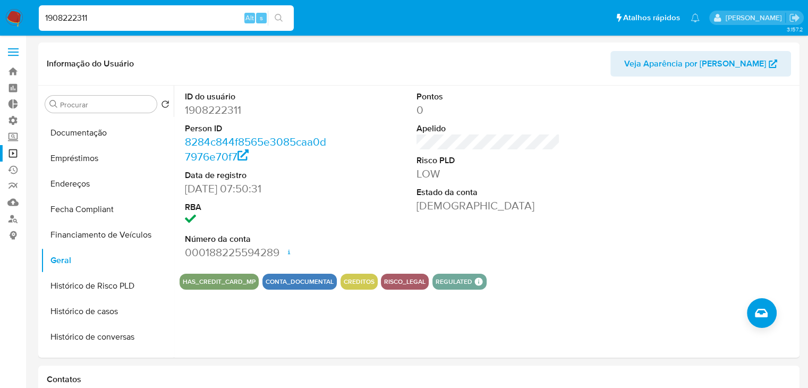
click at [11, 153] on link "Operações em massa" at bounding box center [63, 153] width 126 height 16
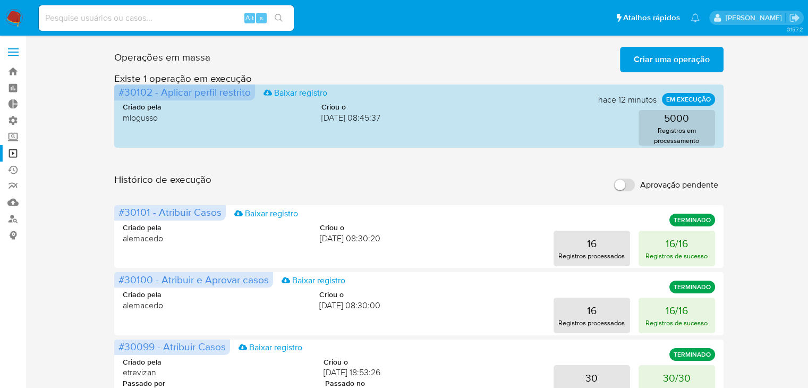
click at [631, 73] on h3 "Existe 1 operação em execução" at bounding box center [418, 78] width 609 height 12
click at [633, 65] on button "Criar uma operação" at bounding box center [672, 60] width 104 height 26
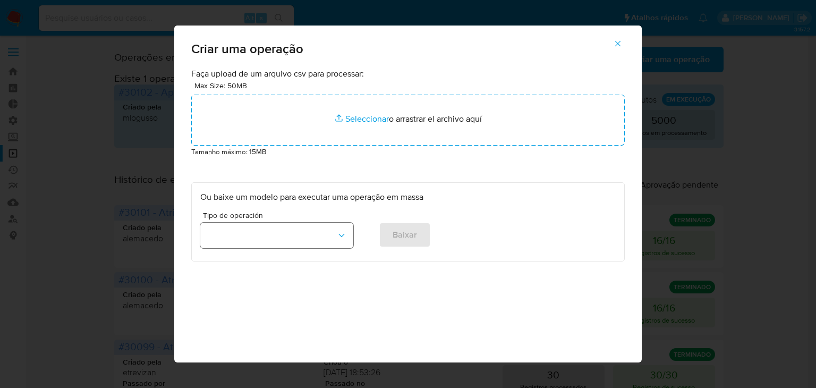
click at [345, 242] on button "button" at bounding box center [276, 236] width 153 height 26
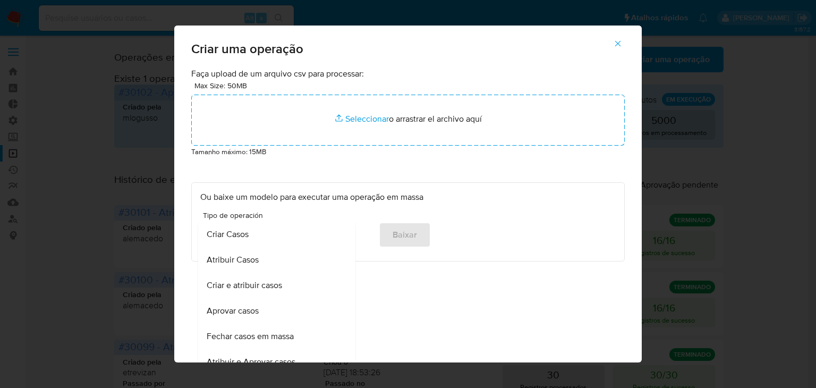
scroll to position [665, 0]
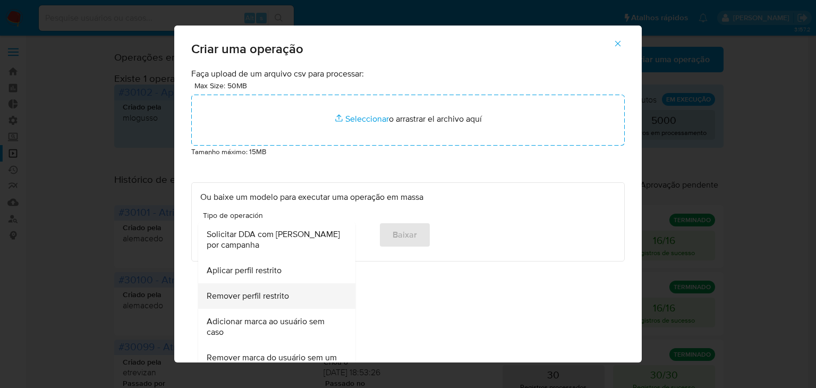
click at [306, 301] on div "Remover perfil restrito" at bounding box center [274, 296] width 134 height 26
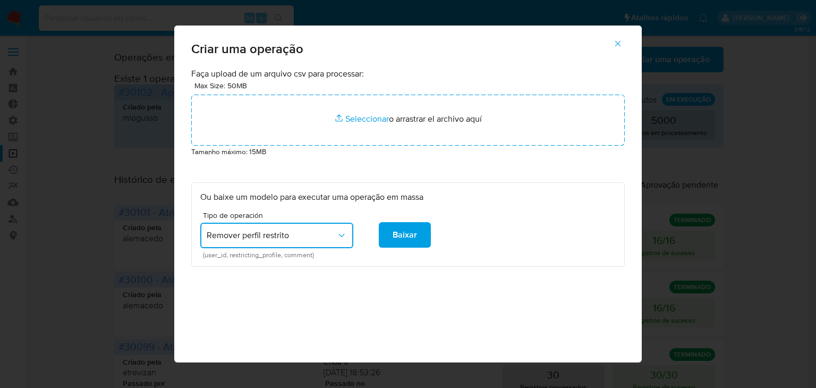
click at [312, 232] on span "Remover perfil restrito" at bounding box center [272, 235] width 130 height 11
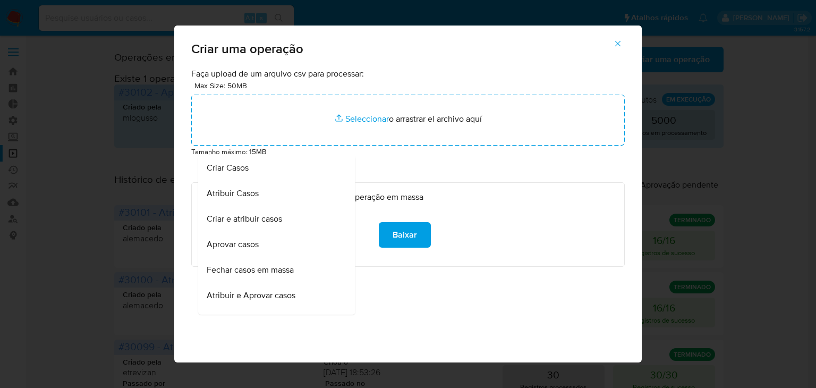
scroll to position [660, 0]
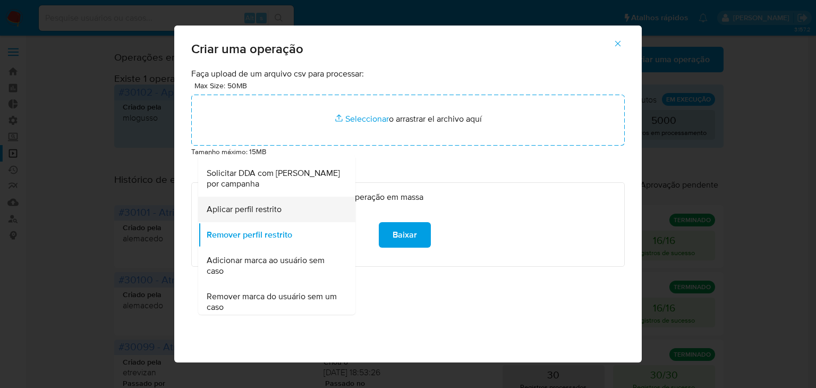
click at [300, 215] on div "Aplicar perfil restrito" at bounding box center [274, 210] width 134 height 26
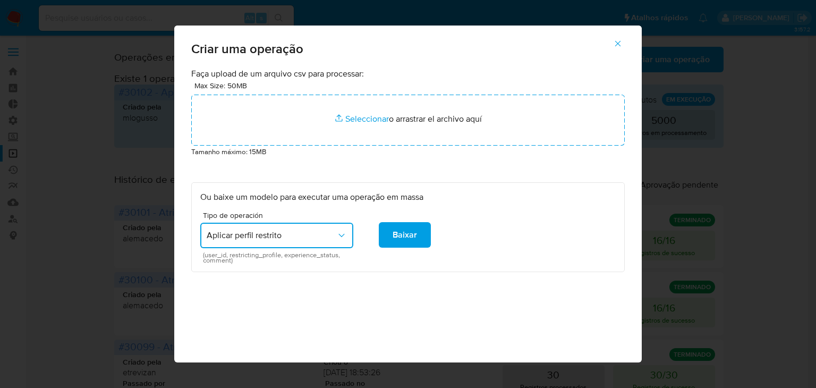
click at [306, 235] on span "Aplicar perfil restrito" at bounding box center [272, 235] width 130 height 11
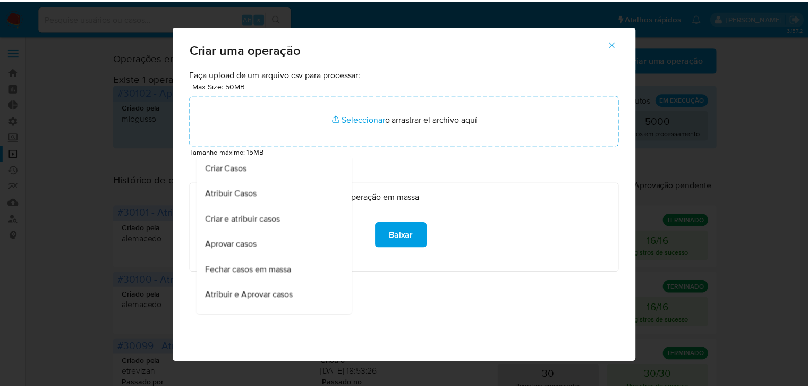
scroll to position [635, 0]
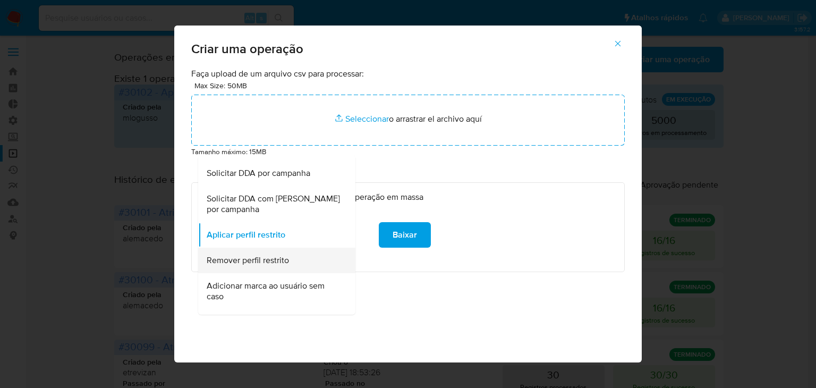
click at [302, 266] on div "Remover perfil restrito" at bounding box center [274, 261] width 134 height 26
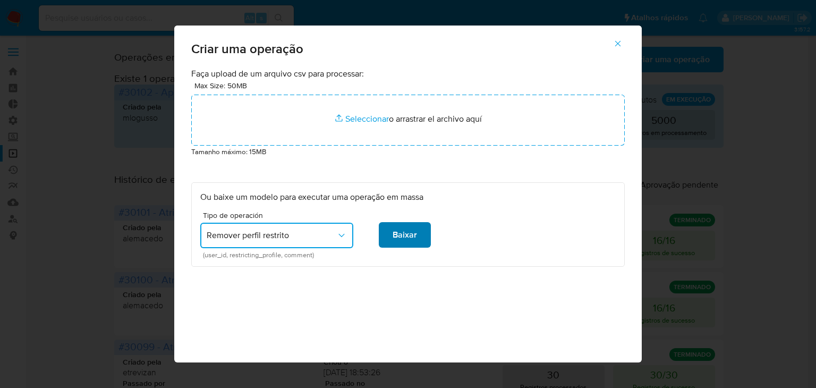
click at [416, 234] on button "Baixar" at bounding box center [405, 235] width 52 height 26
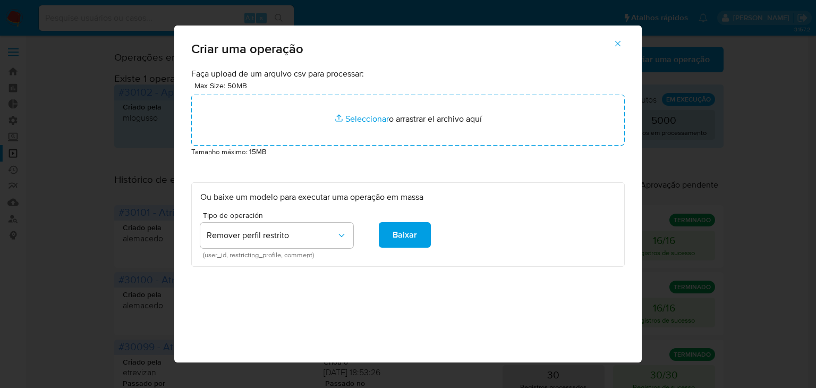
click at [623, 46] on icon "button" at bounding box center [618, 44] width 10 height 10
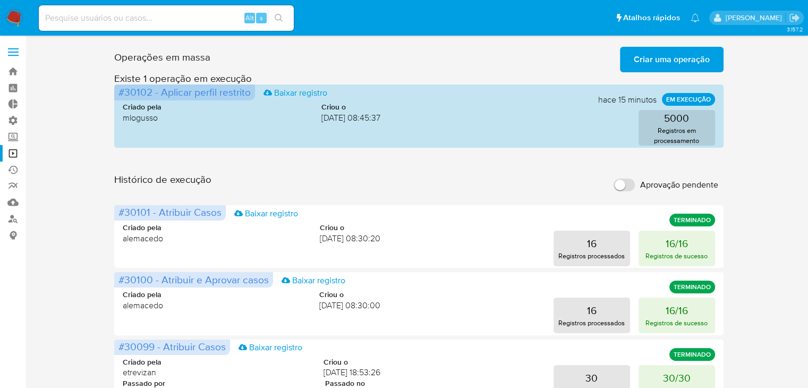
click at [636, 59] on span "Criar uma operação" at bounding box center [672, 59] width 76 height 23
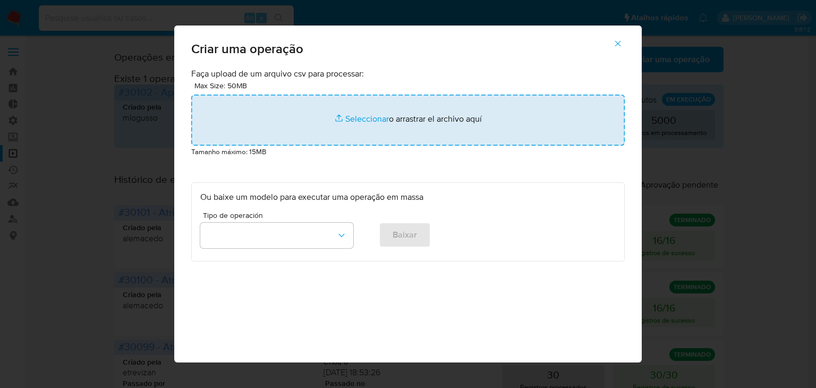
click at [364, 112] on input "file" at bounding box center [408, 120] width 434 height 51
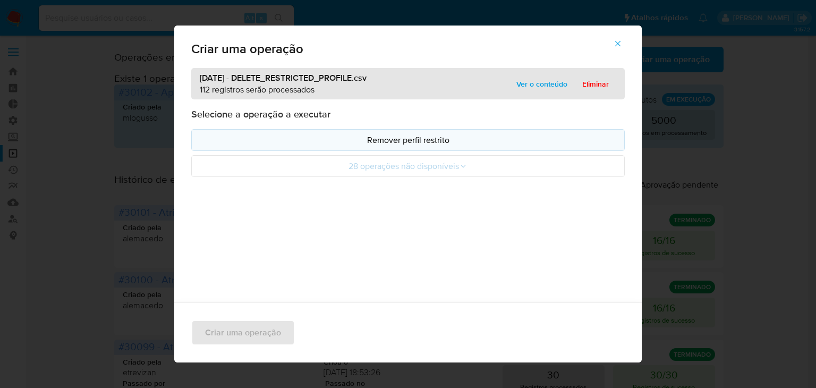
click at [315, 139] on p "Remover perfil restrito" at bounding box center [408, 140] width 416 height 12
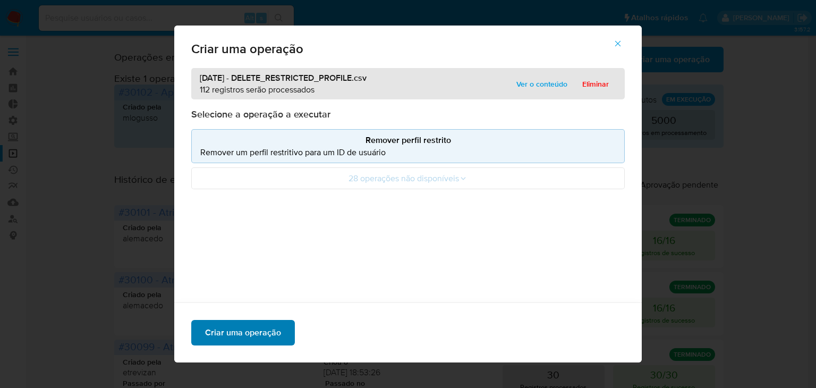
click at [274, 334] on span "Criar uma operação" at bounding box center [243, 332] width 76 height 23
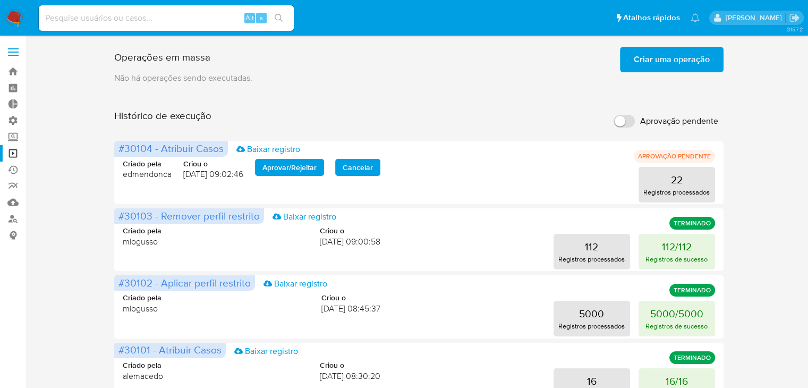
click at [136, 22] on input at bounding box center [166, 18] width 255 height 14
paste input "1279397225"
type input "1279397225"
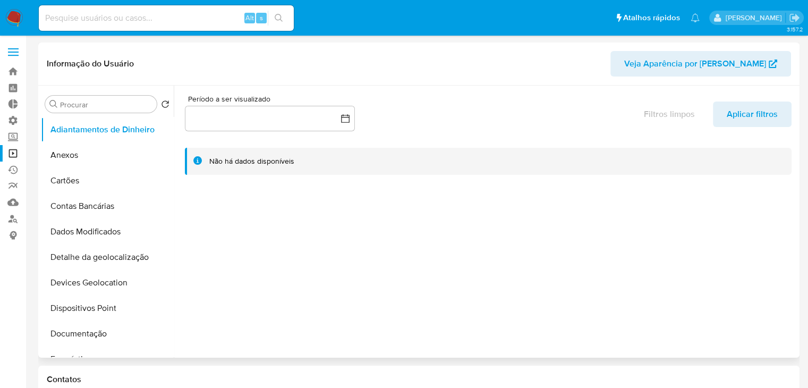
select select "10"
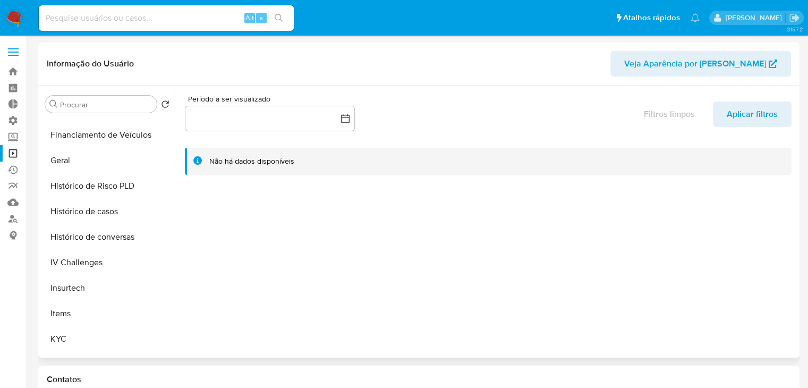
scroll to position [474, 0]
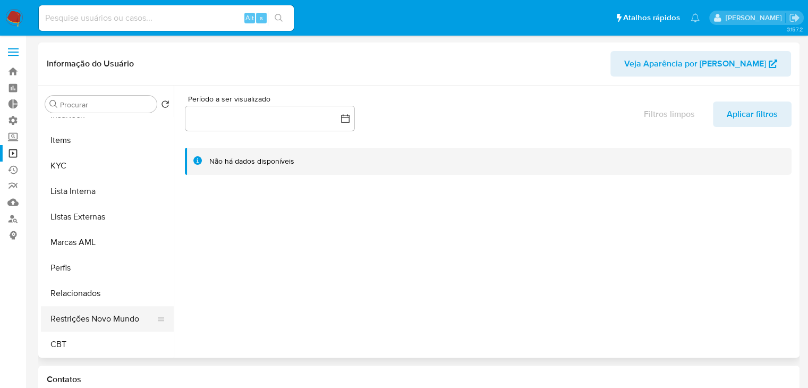
click at [119, 322] on button "Restrições Novo Mundo" at bounding box center [103, 319] width 124 height 26
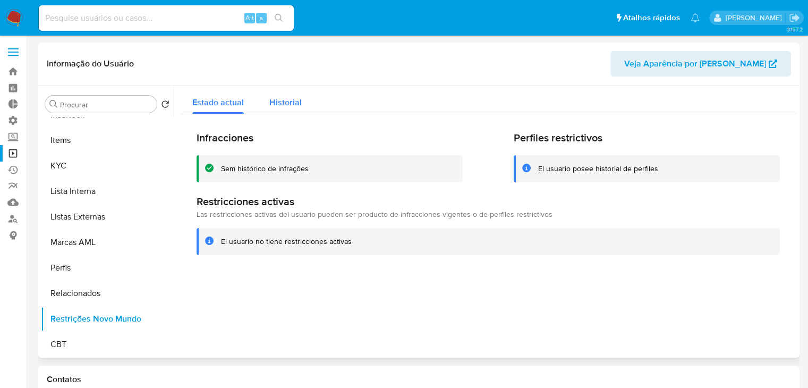
click at [292, 108] on span "Historial" at bounding box center [285, 102] width 32 height 12
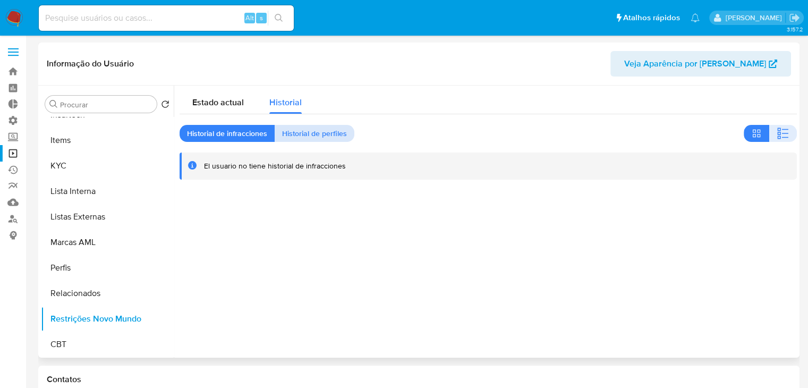
click at [315, 138] on span "Historial de perfiles" at bounding box center [314, 133] width 65 height 15
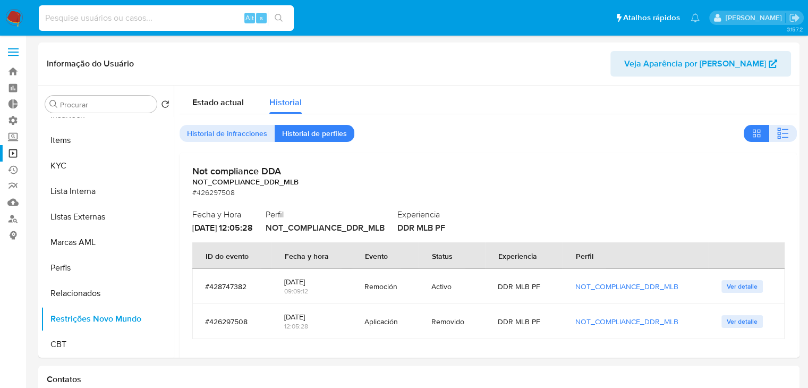
click at [131, 18] on input at bounding box center [166, 18] width 255 height 14
paste input "1359366579"
type input "1359366579"
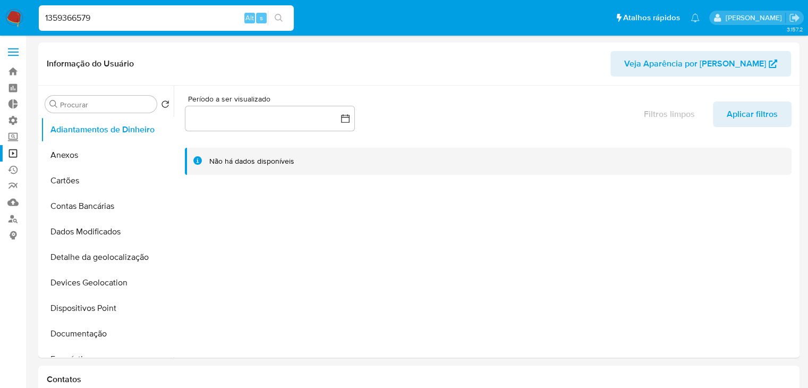
select select "10"
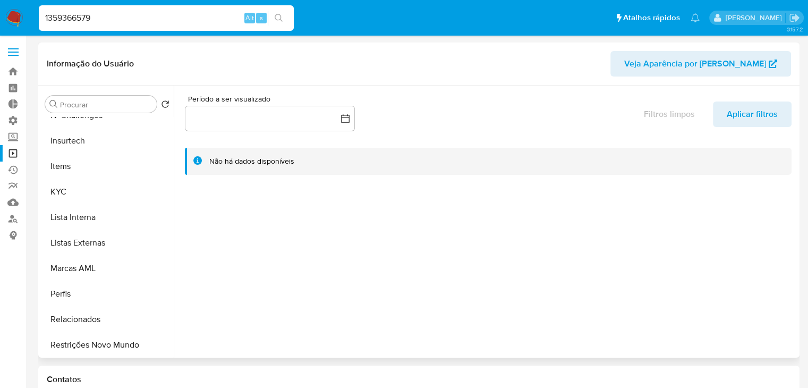
scroll to position [474, 0]
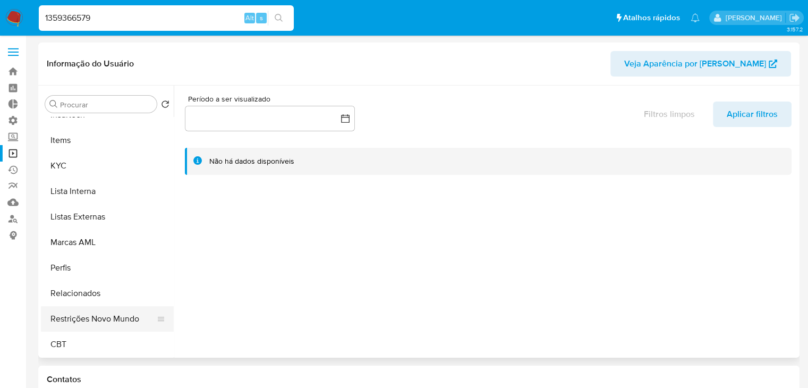
click at [114, 323] on button "Restrições Novo Mundo" at bounding box center [103, 319] width 124 height 26
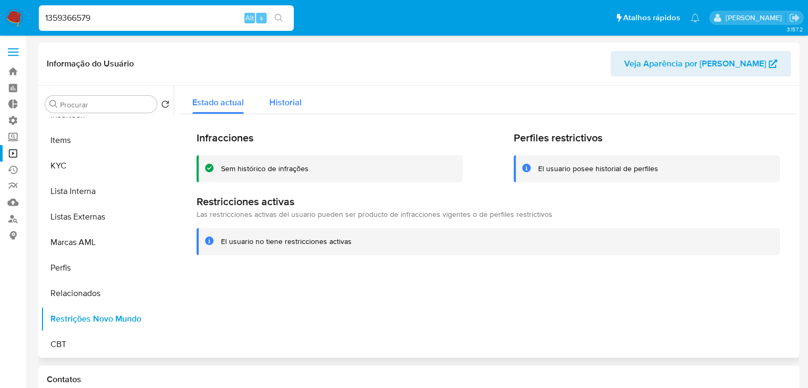
click at [281, 105] on span "Historial" at bounding box center [285, 102] width 32 height 12
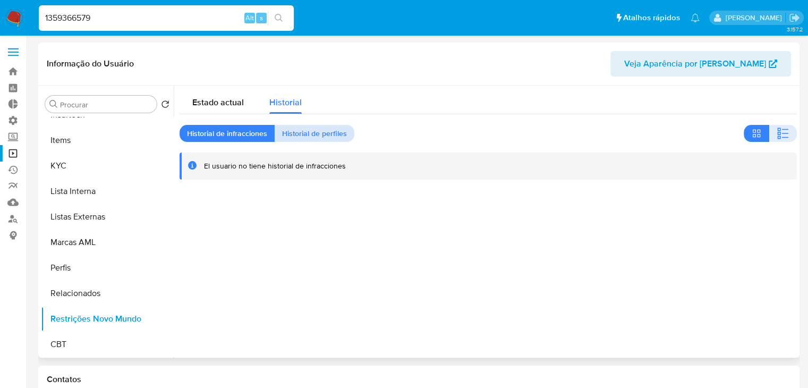
click at [313, 137] on span "Historial de perfiles" at bounding box center [314, 133] width 65 height 15
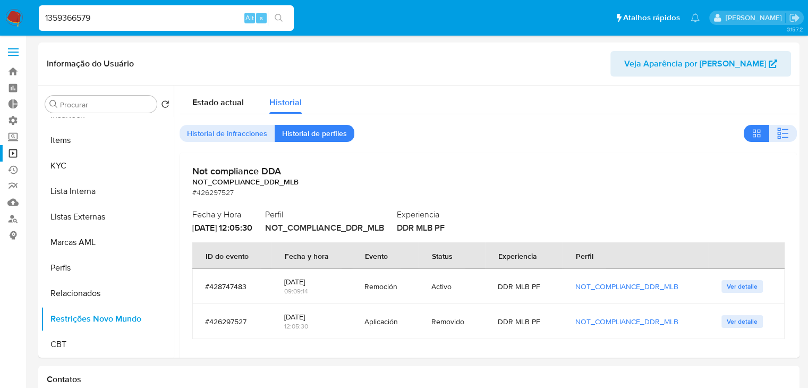
click at [157, 18] on input "1359366579" at bounding box center [166, 18] width 255 height 14
paste input "983634115"
type input "1983634115"
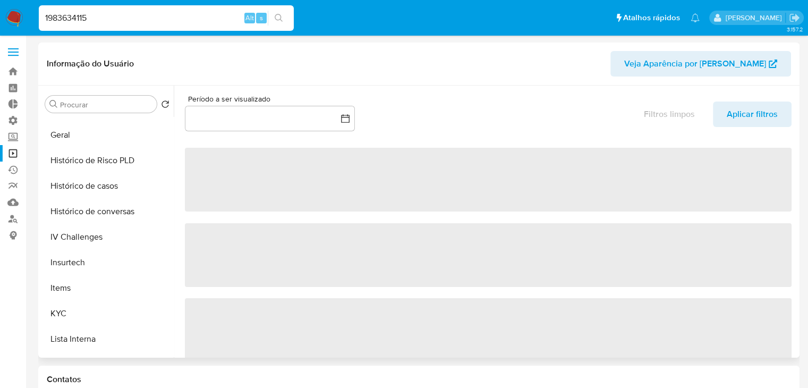
select select "10"
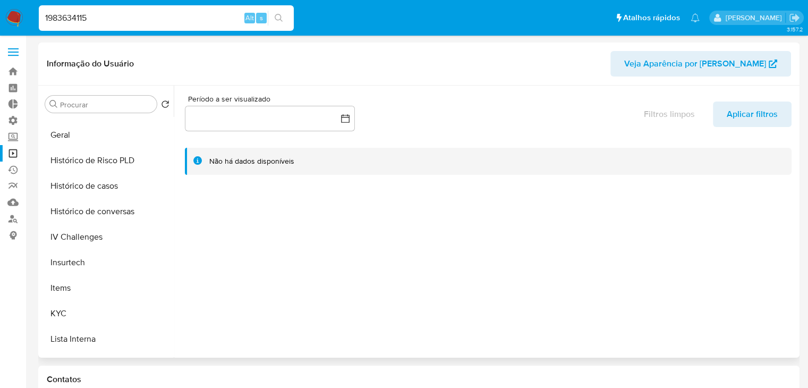
scroll to position [474, 0]
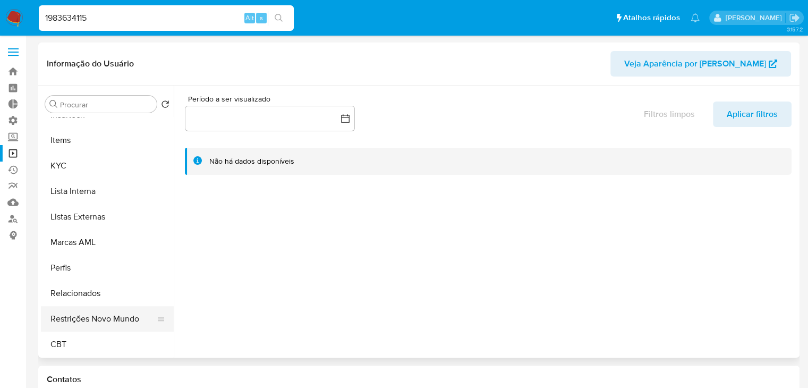
click at [124, 312] on button "Restrições Novo Mundo" at bounding box center [103, 319] width 124 height 26
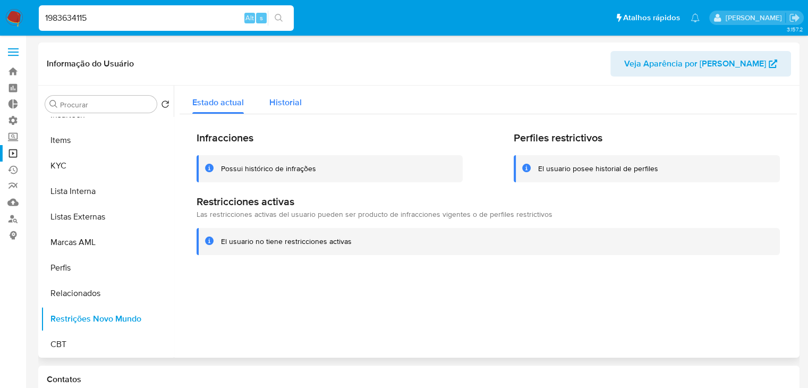
click at [293, 106] on span "Historial" at bounding box center [285, 102] width 32 height 12
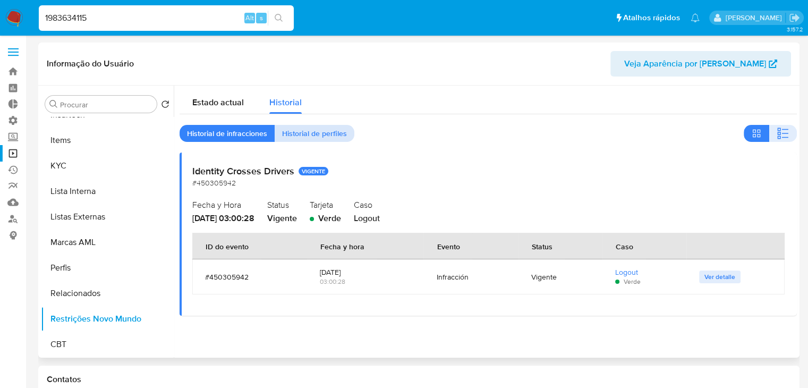
click at [313, 134] on span "Historial de perfiles" at bounding box center [314, 133] width 65 height 15
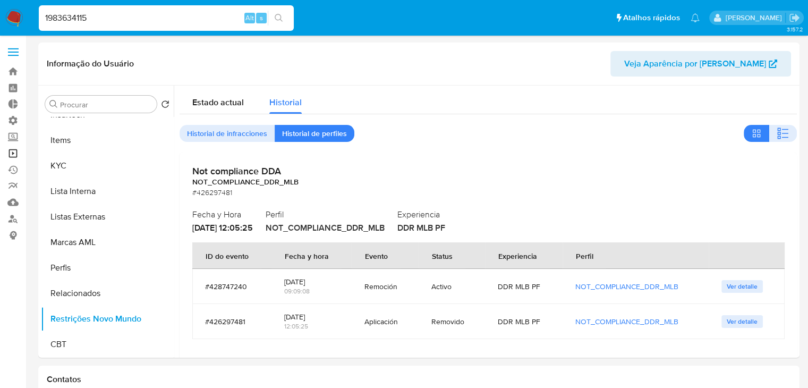
click at [17, 154] on link "Operações em massa" at bounding box center [63, 153] width 126 height 16
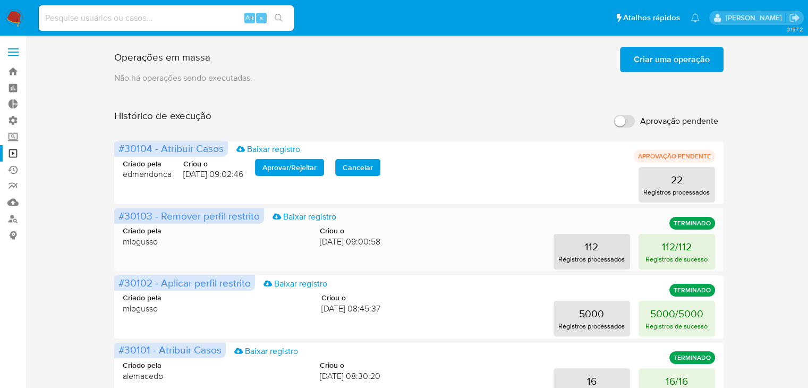
click at [662, 265] on div "#30103 - Remover perfil restrito Baixar registro TERMINADO Criado pela mlogusso…" at bounding box center [418, 239] width 609 height 63
click at [668, 247] on p "112/112" at bounding box center [677, 246] width 30 height 15
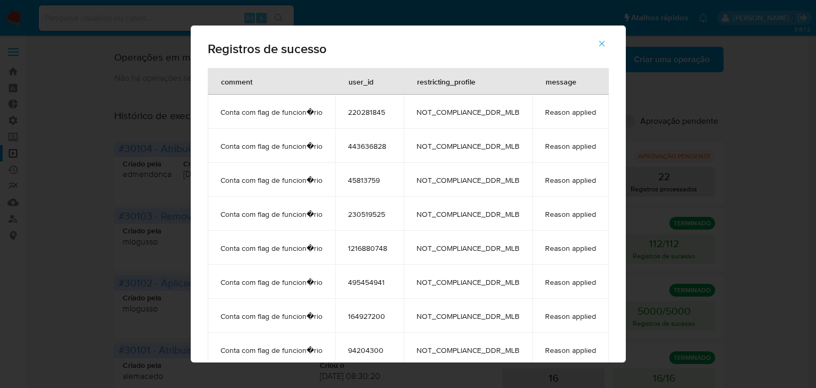
click at [602, 43] on icon "button" at bounding box center [602, 44] width 10 height 10
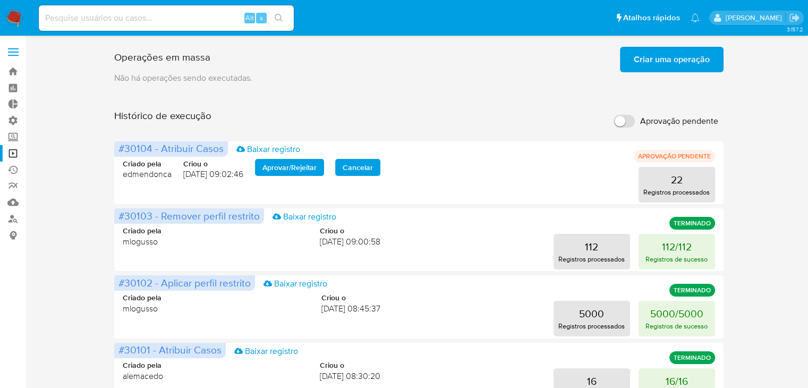
click at [94, 20] on input at bounding box center [166, 18] width 255 height 14
paste input "448303317"
type input "448303317"
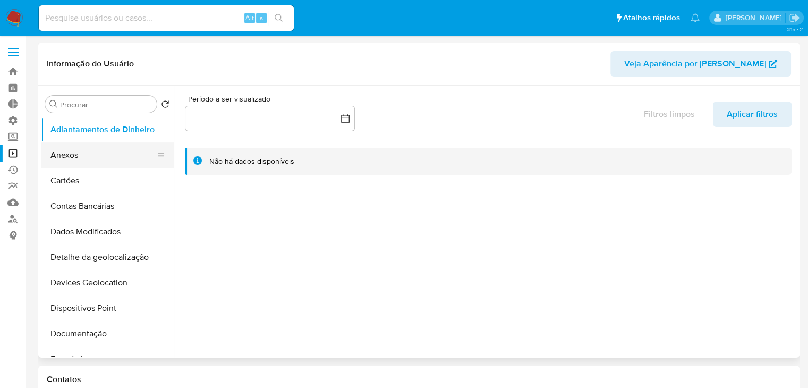
select select "10"
click at [165, 166] on button "Anexos" at bounding box center [103, 155] width 124 height 26
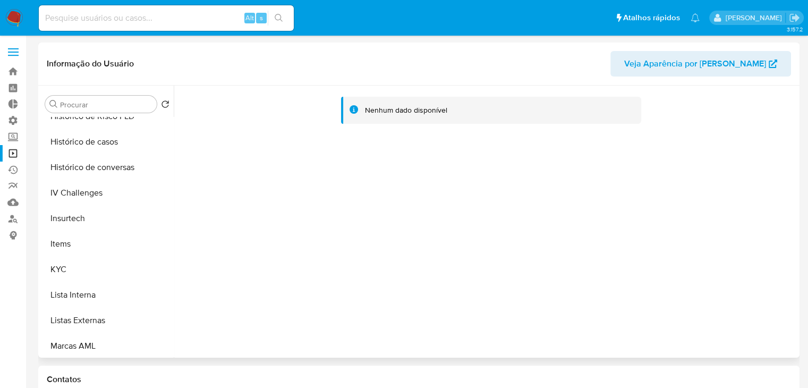
scroll to position [474, 0]
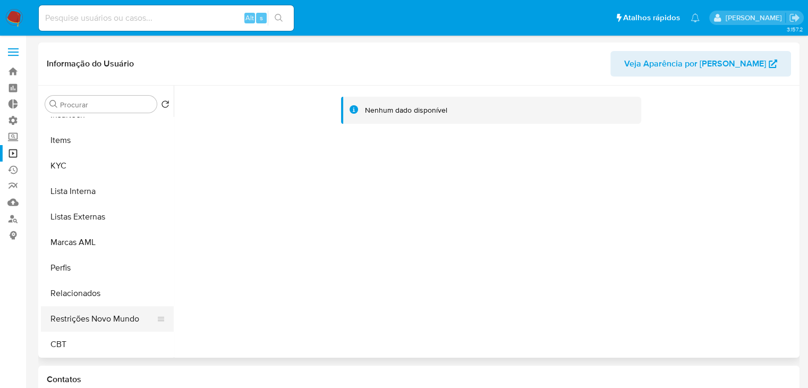
click at [113, 320] on button "Restrições Novo Mundo" at bounding box center [103, 319] width 124 height 26
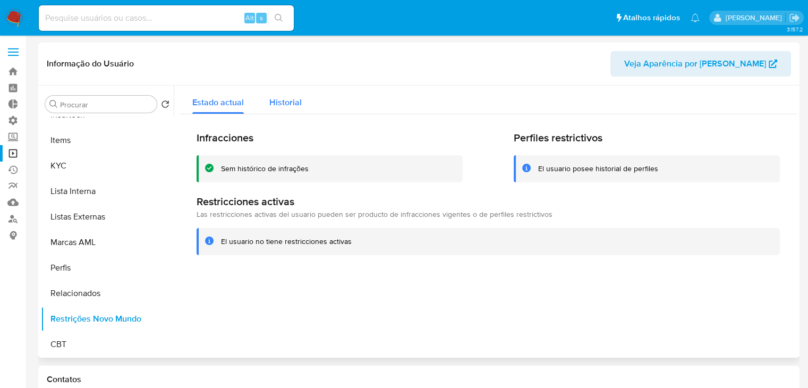
click at [283, 100] on span "Historial" at bounding box center [285, 102] width 32 height 12
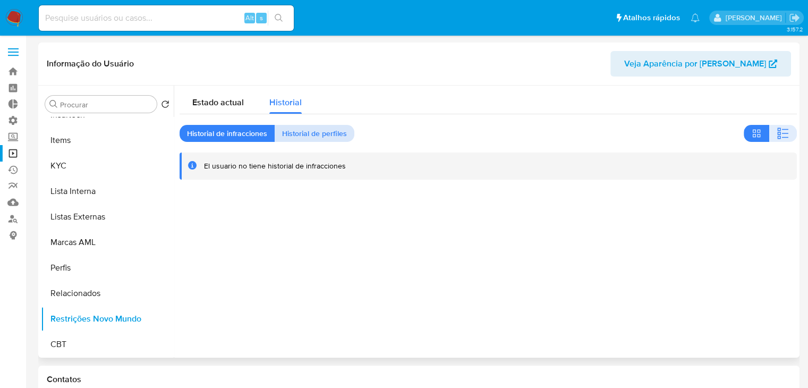
click at [319, 129] on span "Historial de perfiles" at bounding box center [314, 133] width 65 height 15
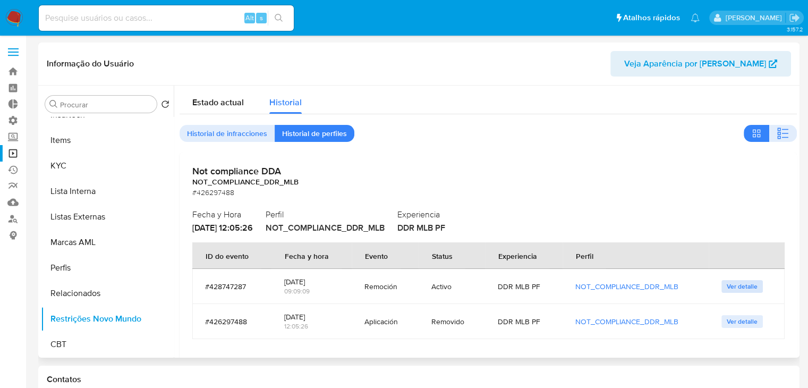
click at [736, 292] on span "Ver detalle" at bounding box center [742, 286] width 31 height 11
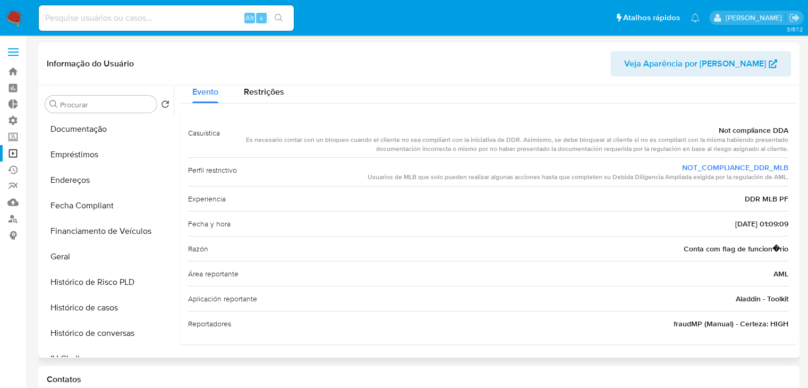
scroll to position [195, 0]
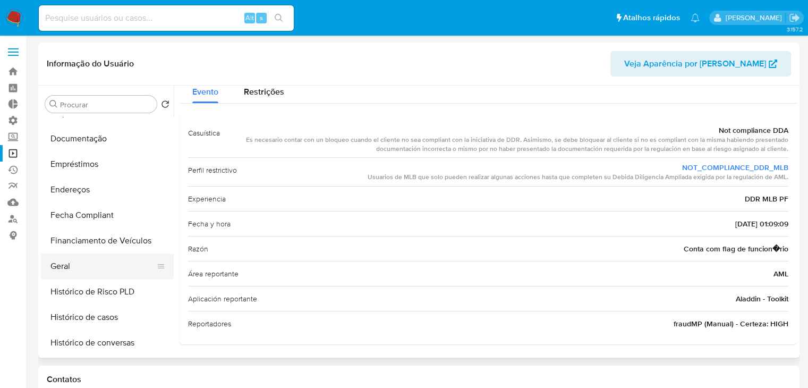
click at [116, 273] on button "Geral" at bounding box center [103, 267] width 124 height 26
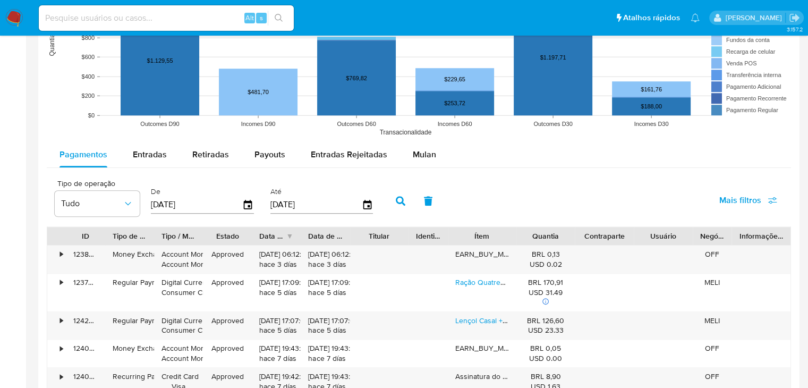
scroll to position [901, 0]
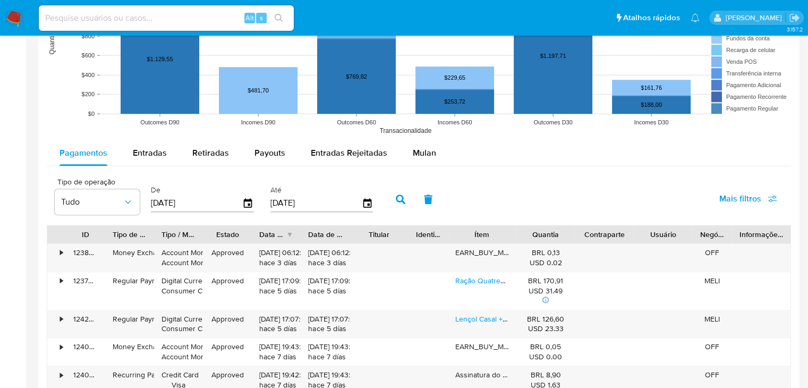
click at [140, 170] on div "Pagamentos Entradas Retiradas Payouts Entradas Rejeitadas Mulan Tipo de operaçã…" at bounding box center [419, 351] width 745 height 423
click at [145, 153] on span "Entradas" at bounding box center [150, 153] width 34 height 12
select select "10"
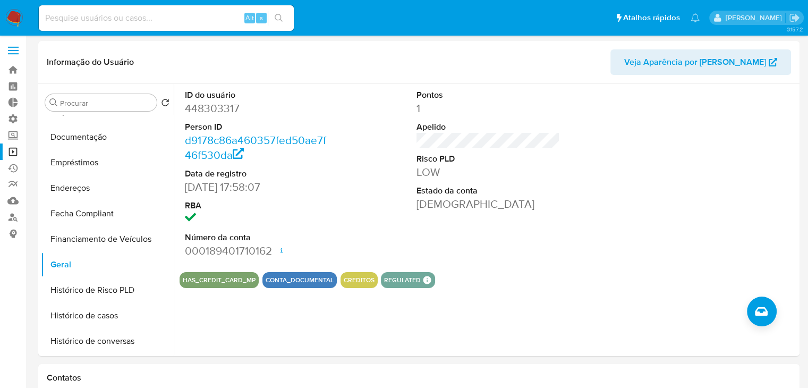
scroll to position [0, 0]
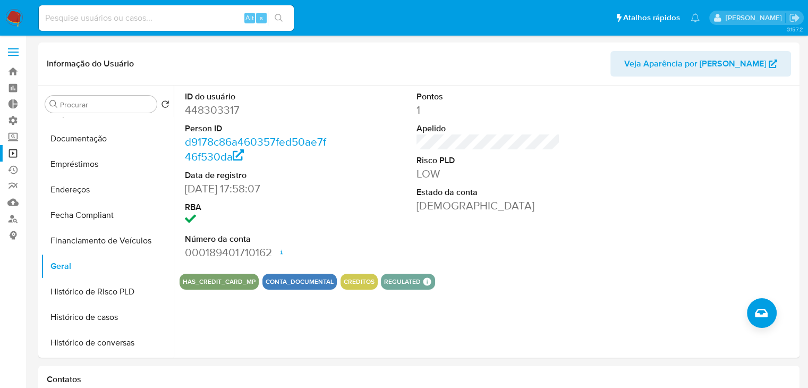
click at [15, 154] on link "Operações em massa" at bounding box center [63, 153] width 126 height 16
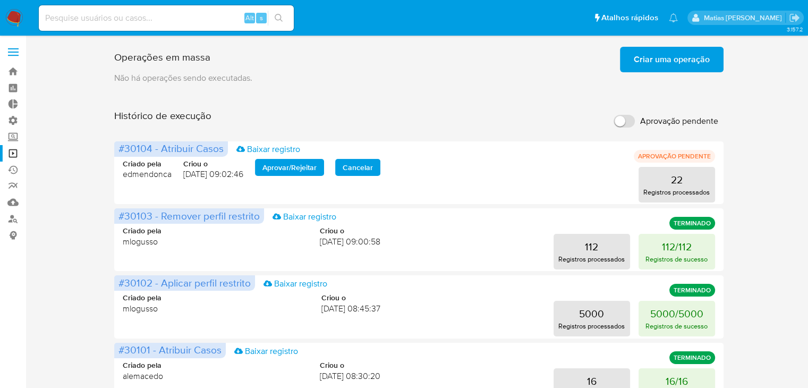
drag, startPoint x: 506, startPoint y: 207, endPoint x: 364, endPoint y: 83, distance: 188.8
click at [364, 83] on p "Não há operações sendo executadas." at bounding box center [418, 78] width 609 height 12
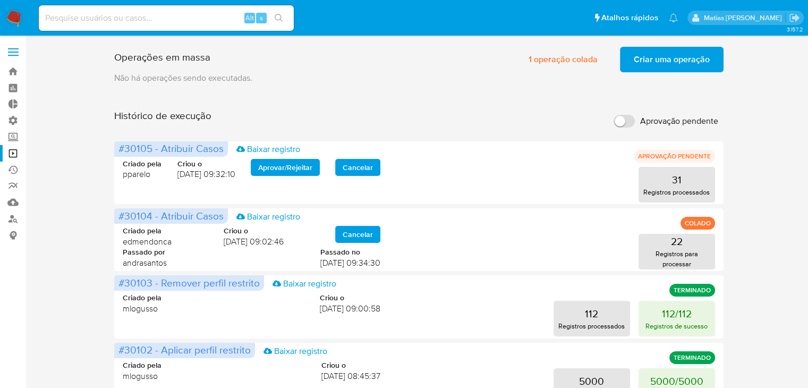
click at [585, 65] on span "1 operação colada" at bounding box center [563, 59] width 69 height 23
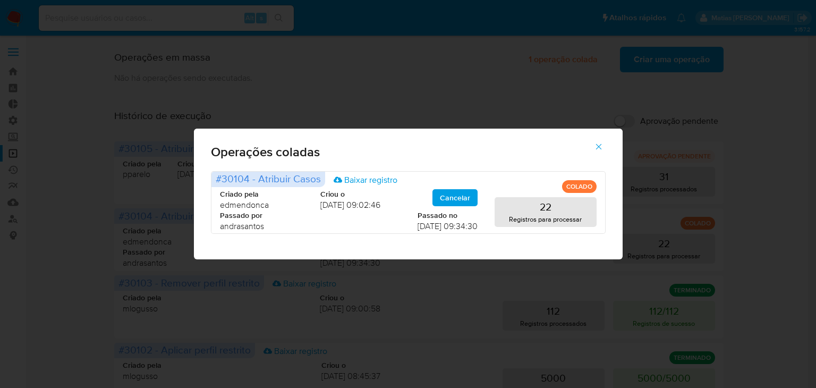
click at [601, 144] on icon "button" at bounding box center [599, 147] width 6 height 6
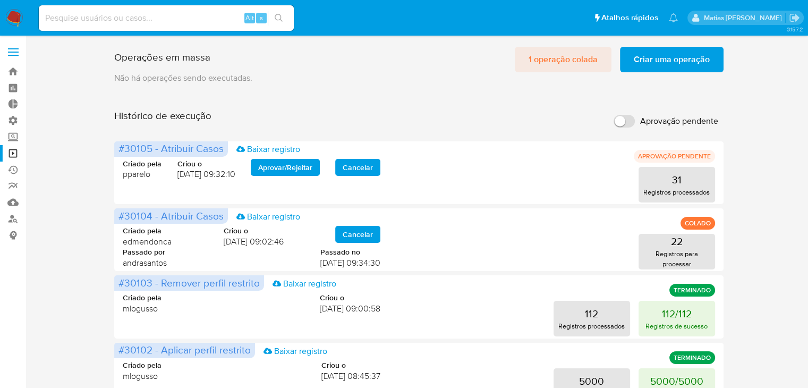
click at [549, 58] on span "1 operação colada" at bounding box center [563, 59] width 69 height 23
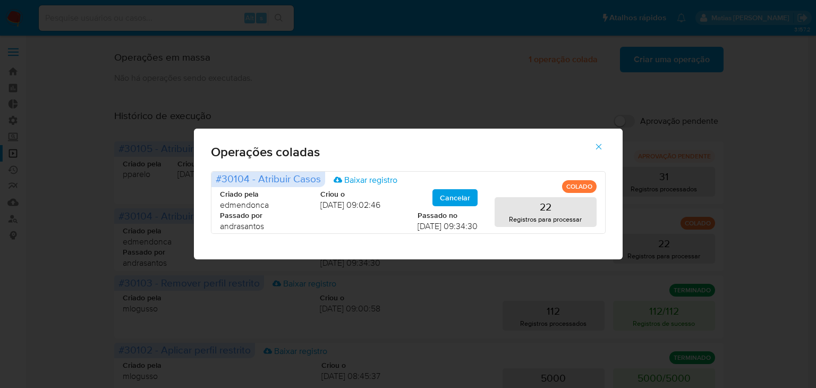
click at [601, 149] on icon "button" at bounding box center [599, 147] width 10 height 10
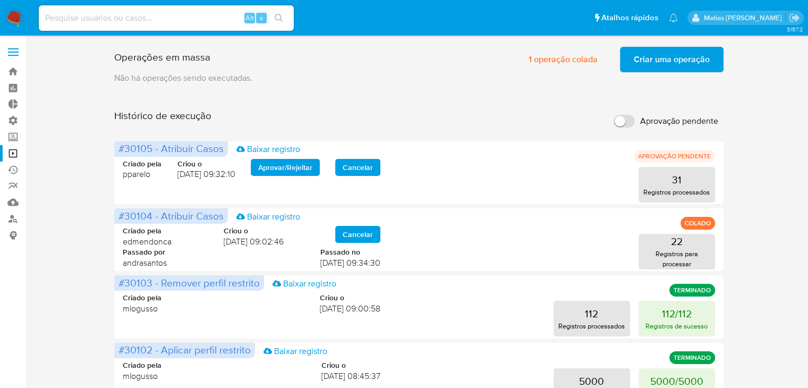
click at [631, 119] on input "Aprovação pendente" at bounding box center [624, 121] width 21 height 13
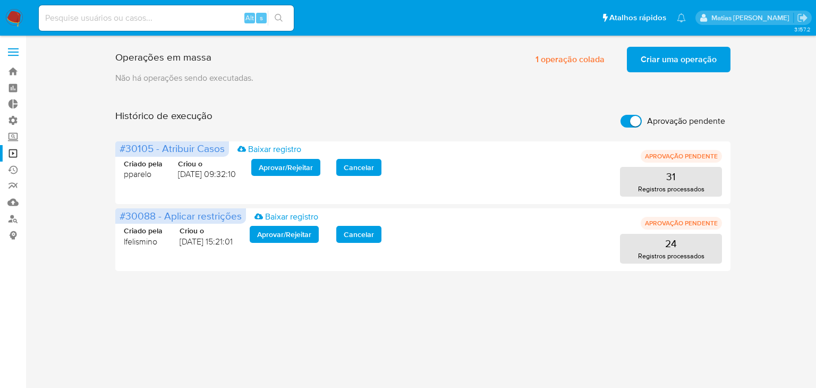
click at [616, 124] on label "Aprovação pendente" at bounding box center [672, 120] width 115 height 23
click at [621, 124] on input "Aprovação pendente" at bounding box center [631, 121] width 21 height 13
checkbox input "false"
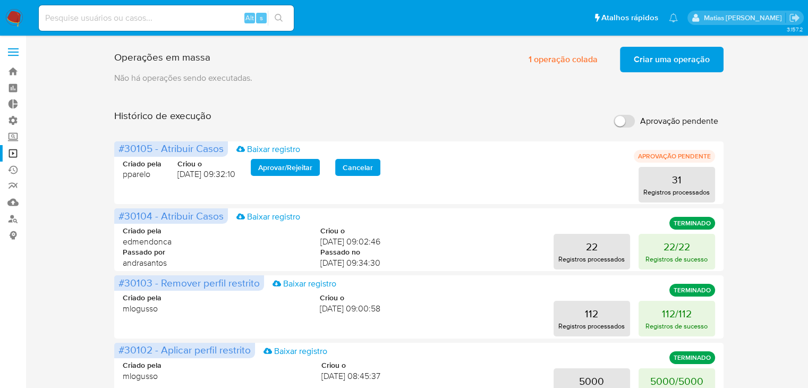
click at [658, 60] on span "Criar uma operação" at bounding box center [672, 59] width 76 height 23
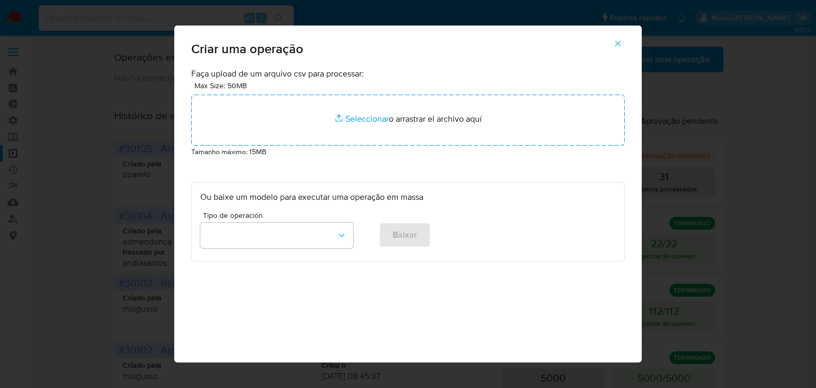
click at [620, 45] on icon "button" at bounding box center [618, 44] width 10 height 10
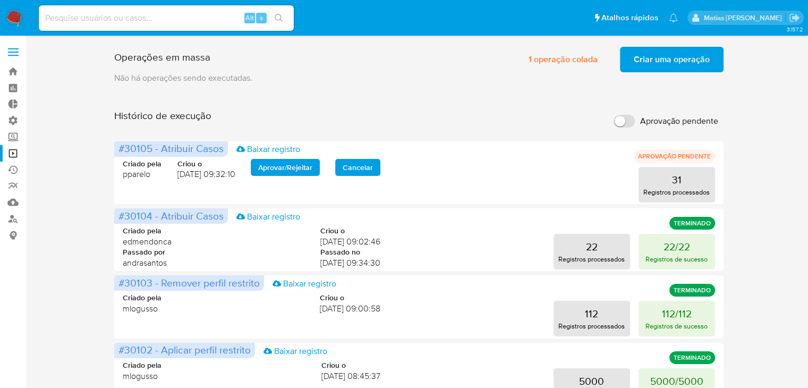
click at [664, 48] on span "Criar uma operação" at bounding box center [672, 59] width 76 height 23
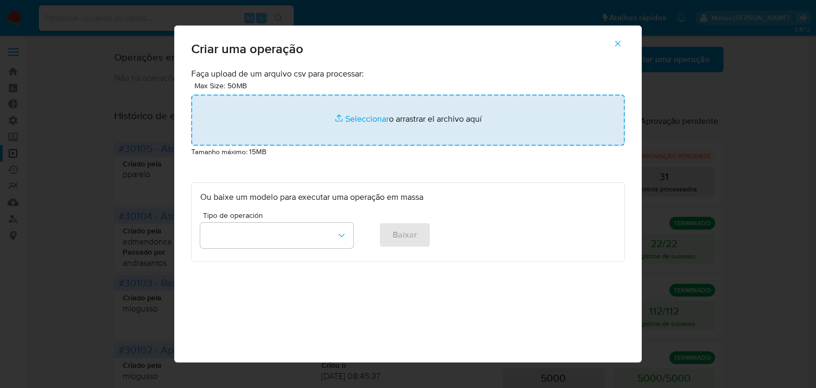
click at [370, 122] on input "file" at bounding box center [408, 120] width 434 height 51
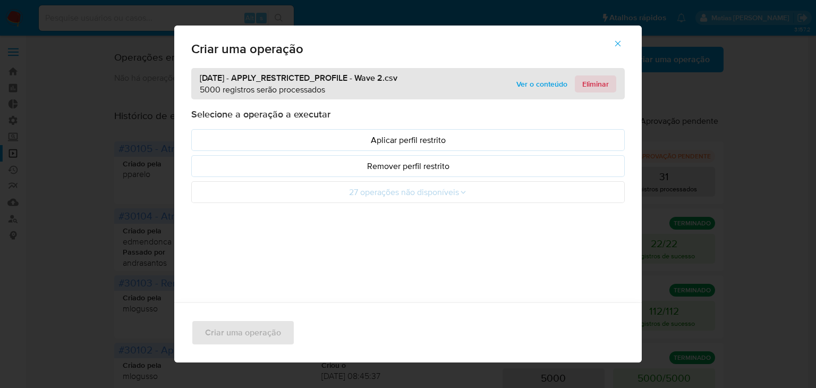
click at [592, 83] on span "Eliminar" at bounding box center [595, 84] width 27 height 15
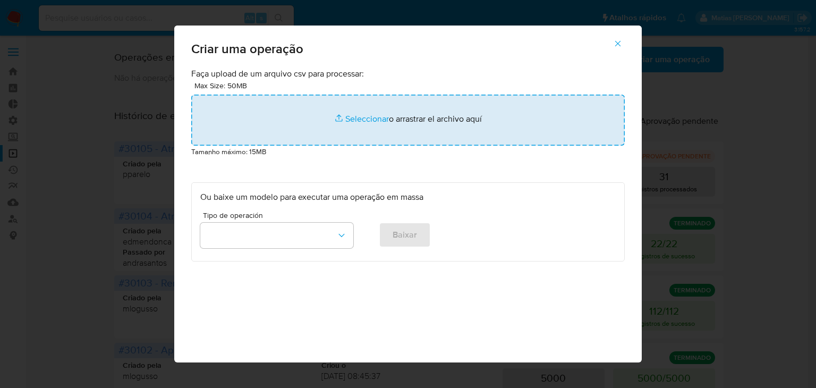
click at [353, 116] on input "file" at bounding box center [408, 120] width 434 height 51
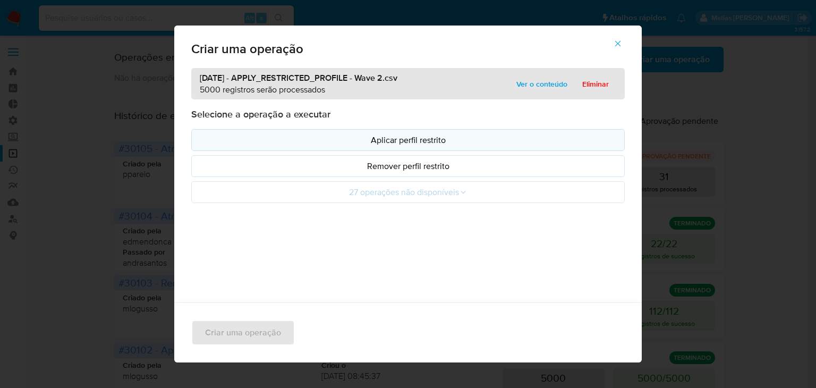
click at [415, 137] on p "Aplicar perfil restrito" at bounding box center [408, 140] width 416 height 12
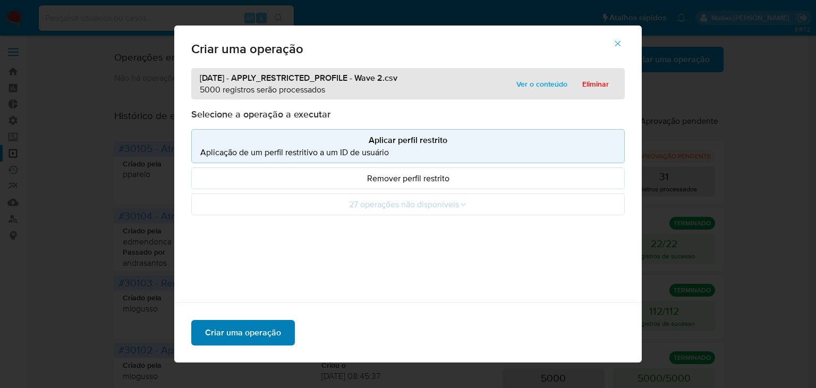
click at [264, 340] on span "Criar uma operação" at bounding box center [243, 332] width 76 height 23
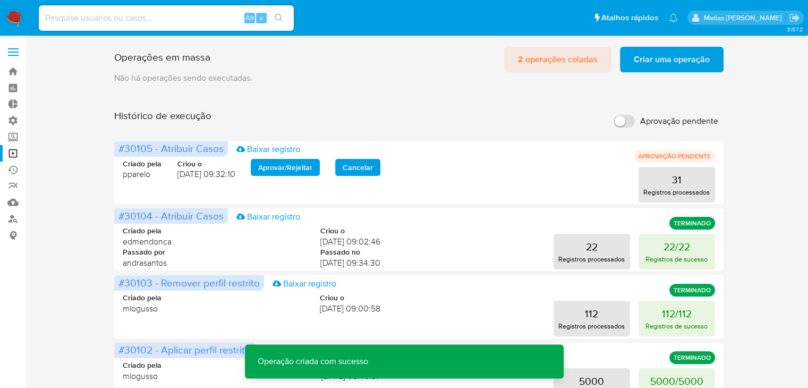
click at [550, 62] on span "2 operações coladas" at bounding box center [558, 59] width 80 height 23
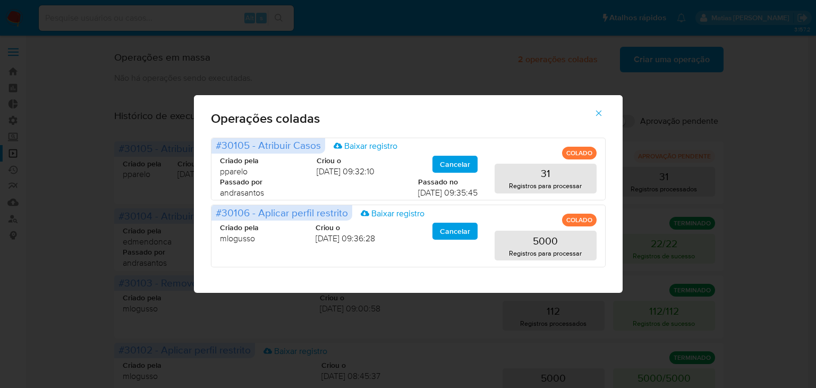
click at [599, 106] on span "button" at bounding box center [599, 113] width 10 height 23
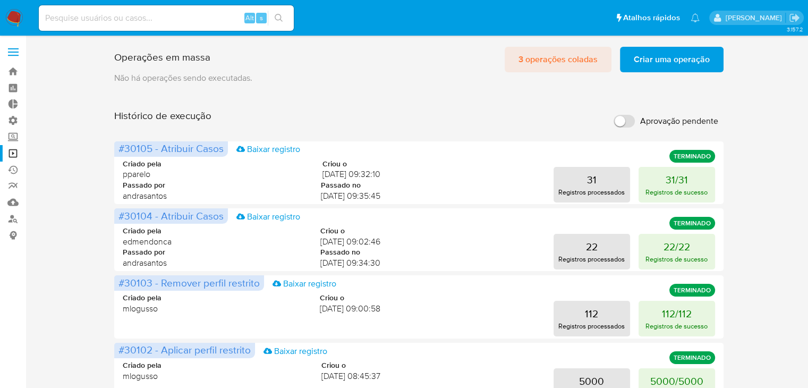
click at [567, 60] on span "3 operações coladas" at bounding box center [558, 59] width 79 height 23
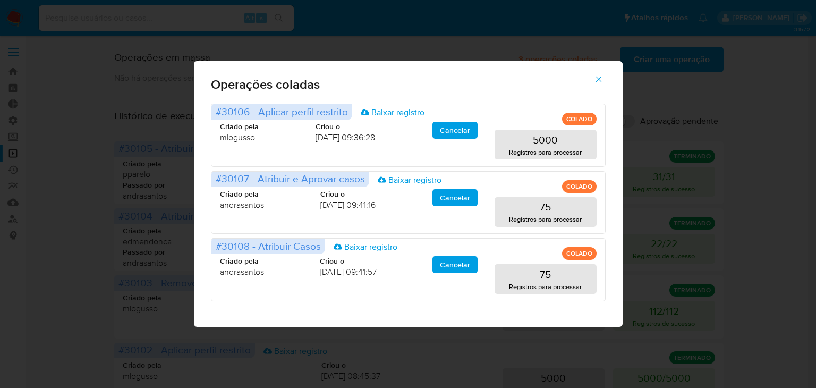
click at [599, 81] on icon "button" at bounding box center [599, 79] width 10 height 10
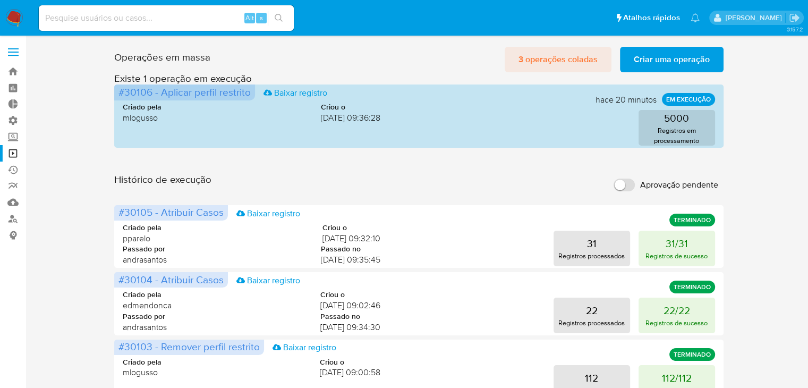
click at [540, 58] on span "3 operações coladas" at bounding box center [558, 59] width 79 height 23
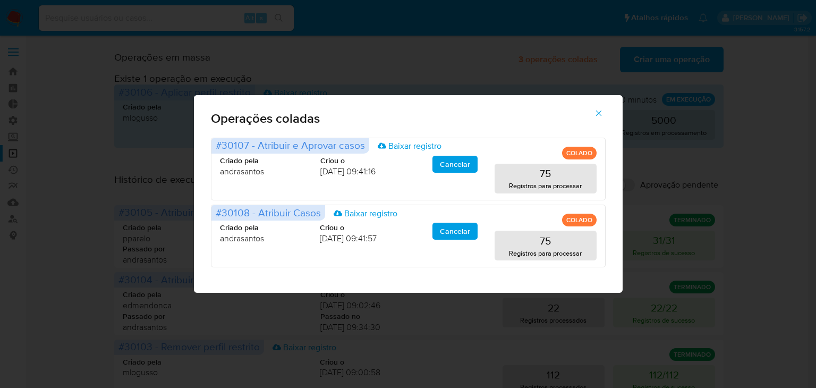
click at [599, 117] on icon "button" at bounding box center [599, 113] width 10 height 10
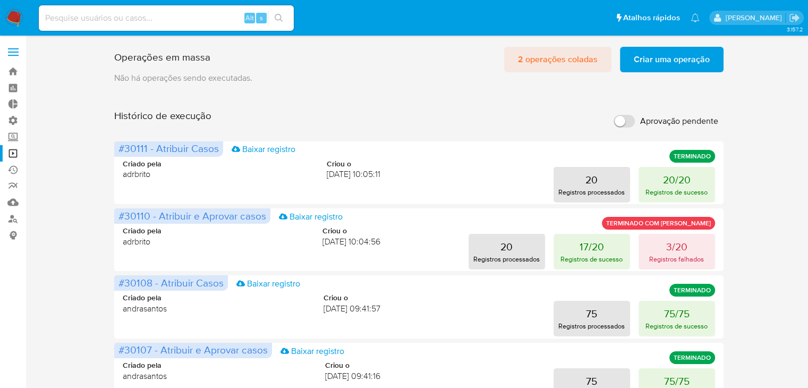
click at [540, 63] on span "2 operações coladas" at bounding box center [558, 59] width 80 height 23
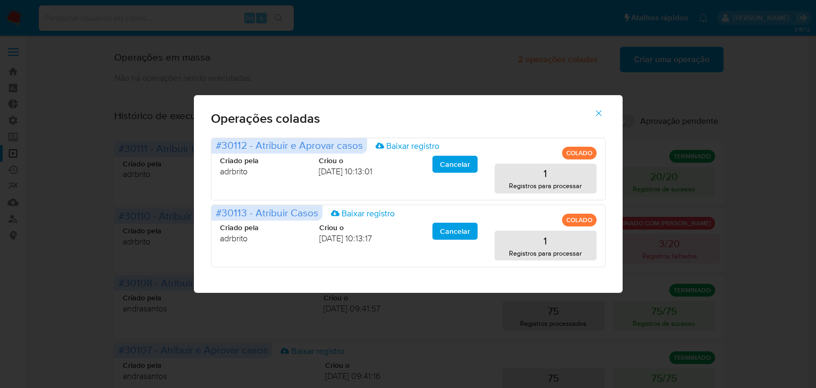
click at [599, 113] on icon "button" at bounding box center [599, 113] width 6 height 6
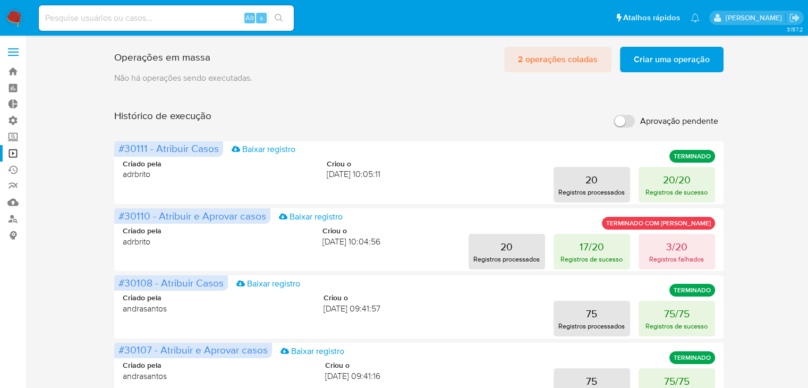
click at [549, 56] on span "2 operações coladas" at bounding box center [558, 59] width 80 height 23
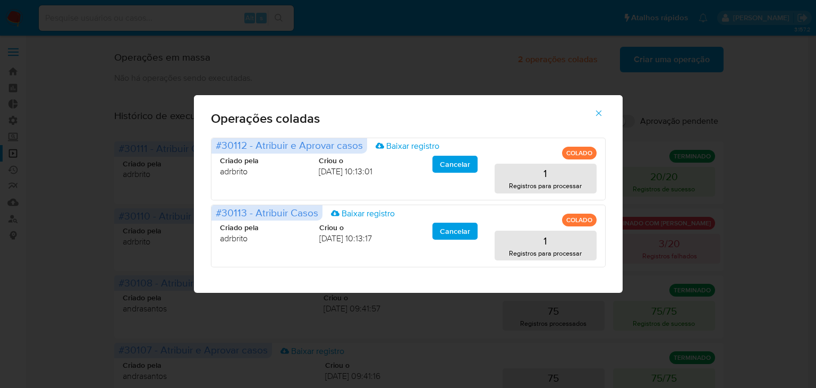
click at [602, 114] on icon "button" at bounding box center [599, 113] width 10 height 10
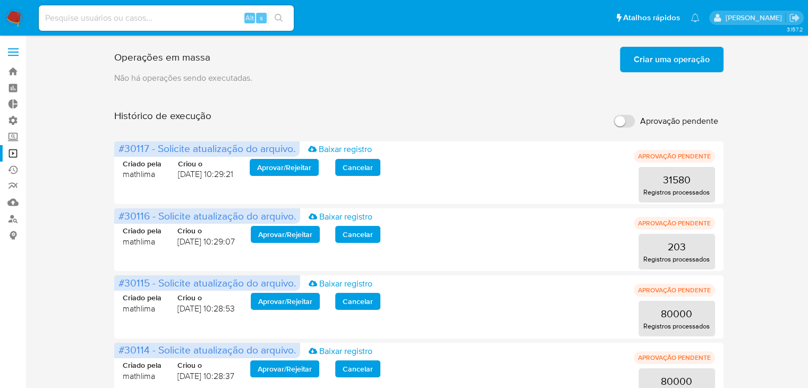
click at [663, 59] on span "Criar uma operação" at bounding box center [672, 59] width 76 height 23
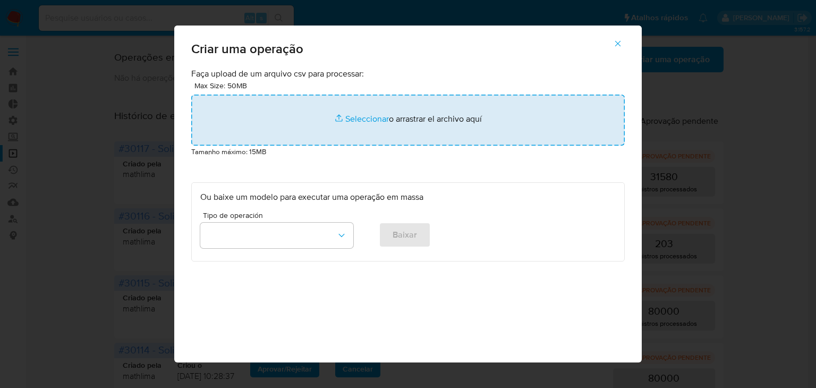
click at [351, 122] on input "file" at bounding box center [408, 120] width 434 height 51
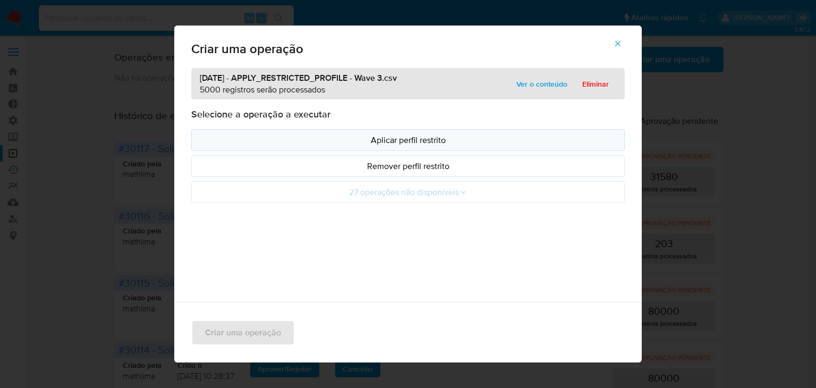
click at [246, 138] on p "Aplicar perfil restrito" at bounding box center [408, 140] width 416 height 12
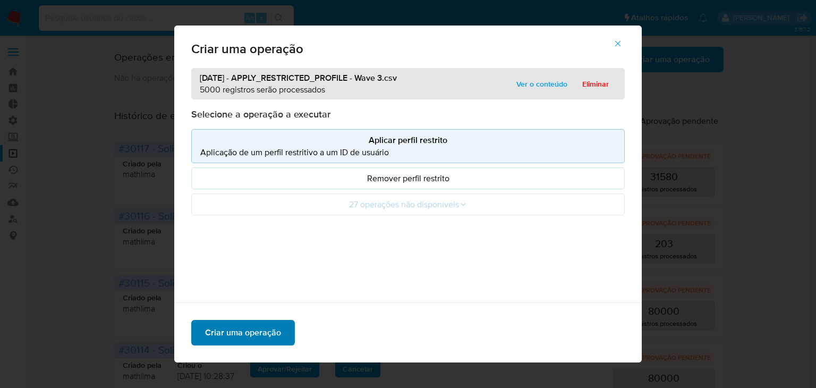
click at [268, 339] on span "Criar uma operação" at bounding box center [243, 332] width 76 height 23
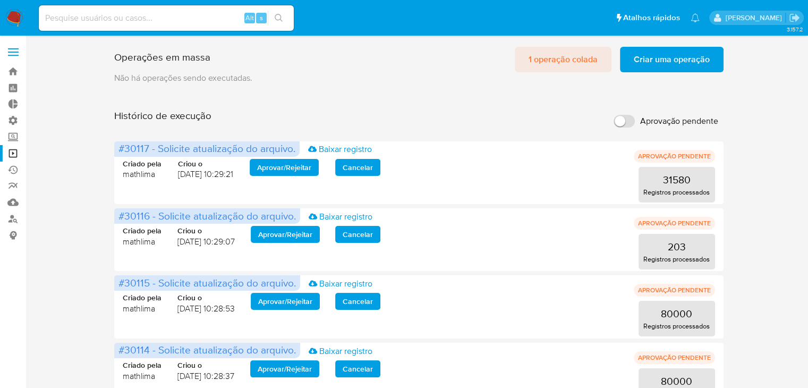
click at [571, 64] on span "1 operação colada" at bounding box center [563, 59] width 69 height 23
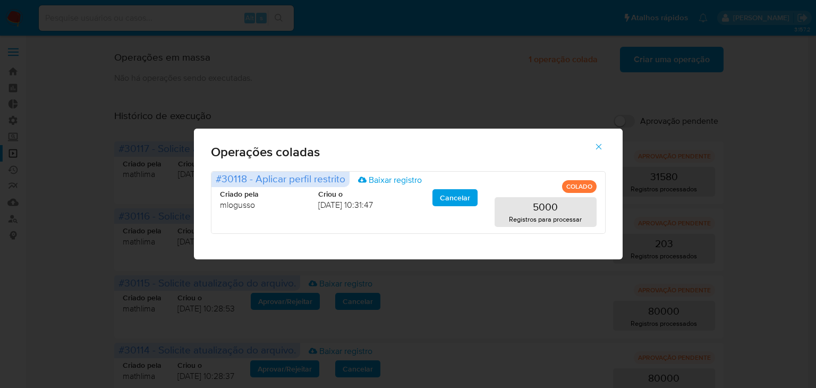
click at [597, 147] on icon "button" at bounding box center [599, 147] width 10 height 10
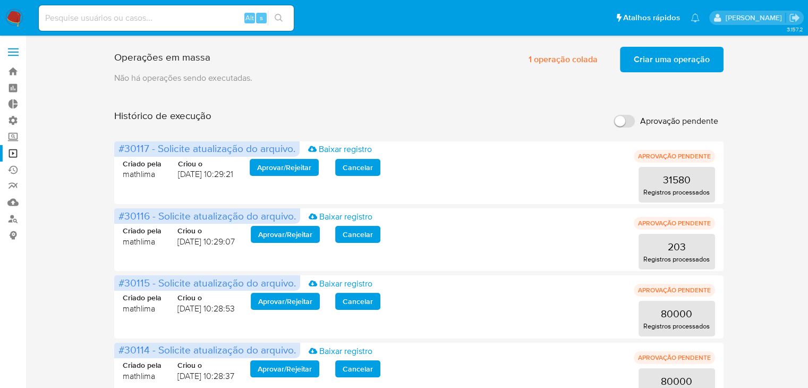
click at [629, 122] on input "Aprovação pendente" at bounding box center [624, 121] width 21 height 13
click at [620, 122] on input "Aprovação pendente" at bounding box center [624, 121] width 21 height 13
checkbox input "false"
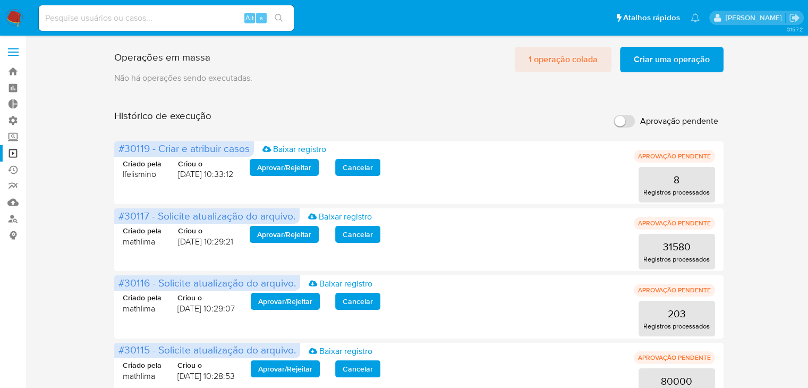
click at [542, 57] on span "1 operação colada" at bounding box center [563, 59] width 69 height 23
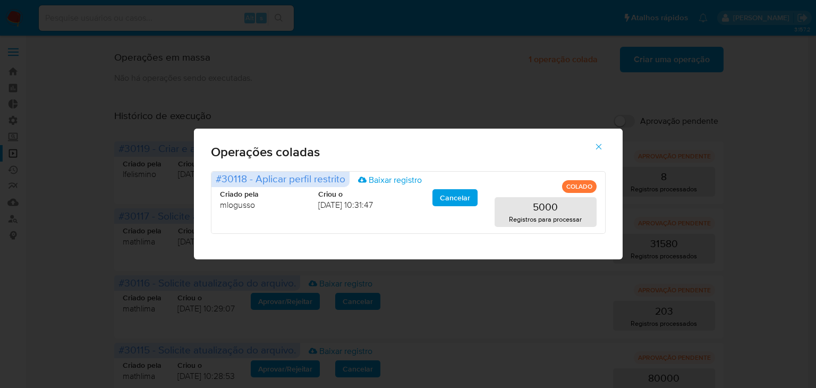
click at [597, 147] on icon "button" at bounding box center [599, 147] width 10 height 10
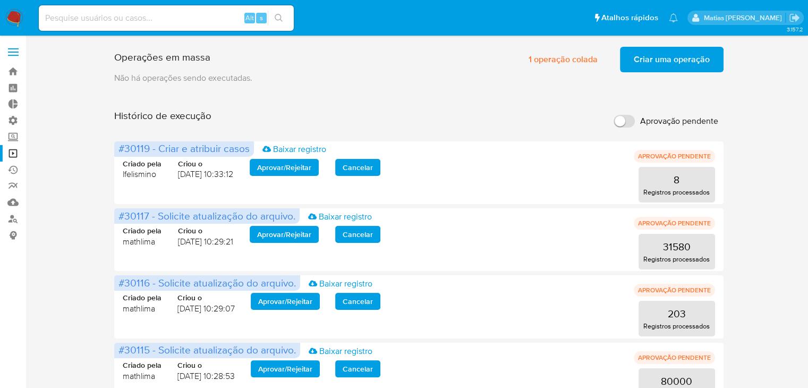
click at [445, 66] on div "Operações em massa 1 operação colada Criar uma operação Só pode haver no máximo…" at bounding box center [418, 58] width 609 height 30
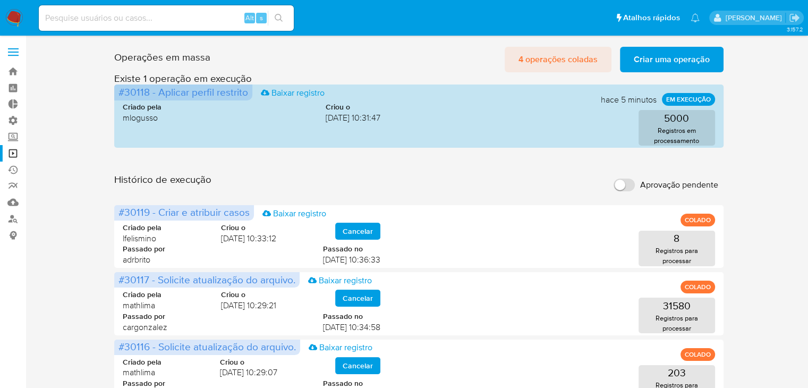
click at [590, 64] on span "4 operações coladas" at bounding box center [558, 59] width 79 height 23
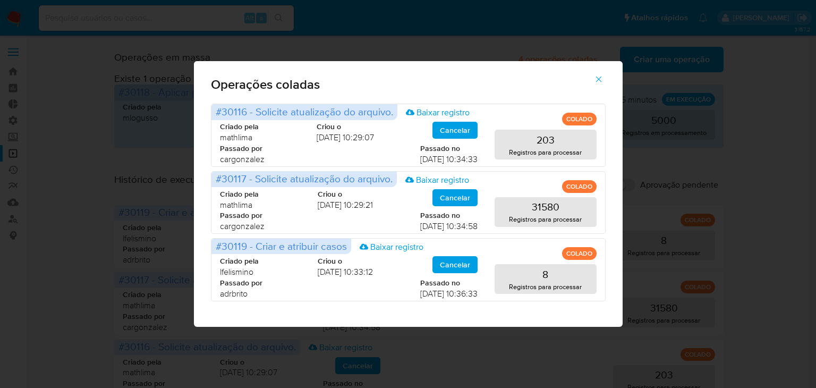
click at [599, 82] on icon "button" at bounding box center [599, 79] width 10 height 10
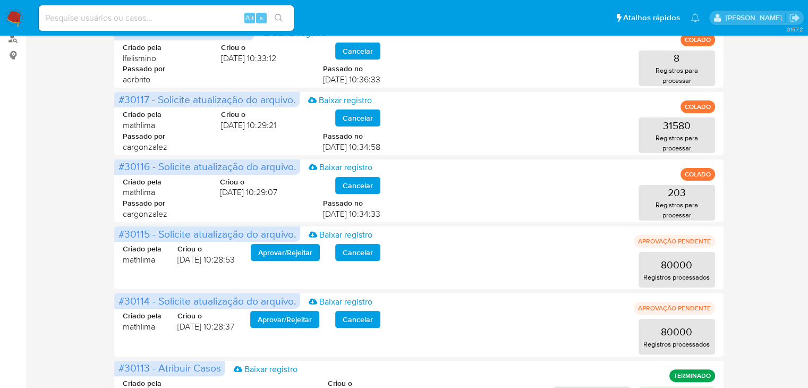
scroll to position [172, 0]
